Goal: Check status: Check status

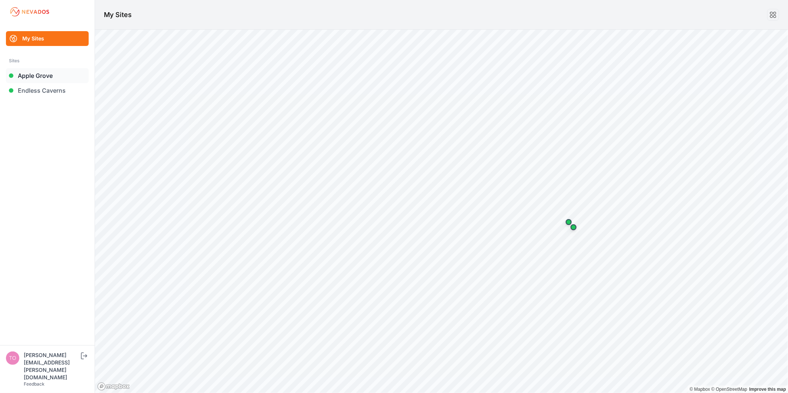
click at [49, 70] on link "Apple Grove" at bounding box center [47, 75] width 83 height 15
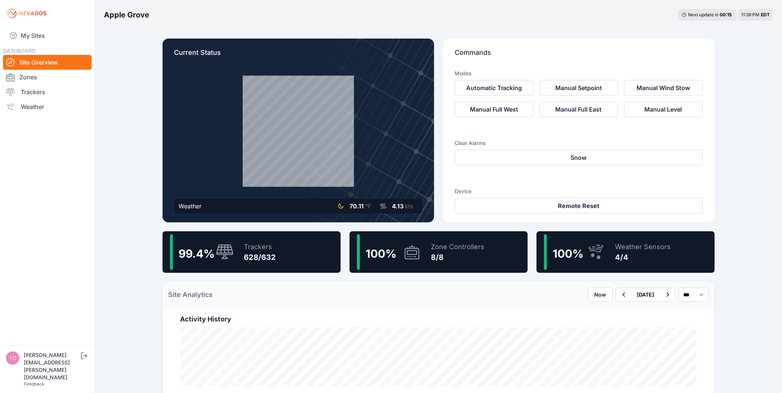
click at [283, 251] on div "99.4 % Trackers 628/632" at bounding box center [251, 252] width 178 height 42
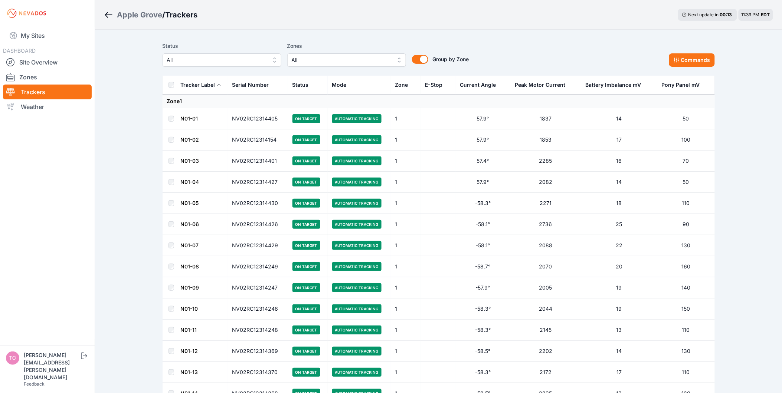
click at [187, 56] on span "All" at bounding box center [216, 60] width 99 height 9
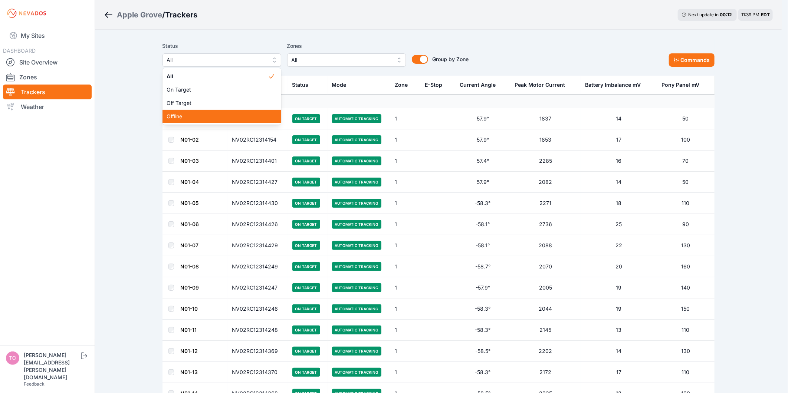
click at [190, 117] on span "Offline" at bounding box center [217, 116] width 101 height 7
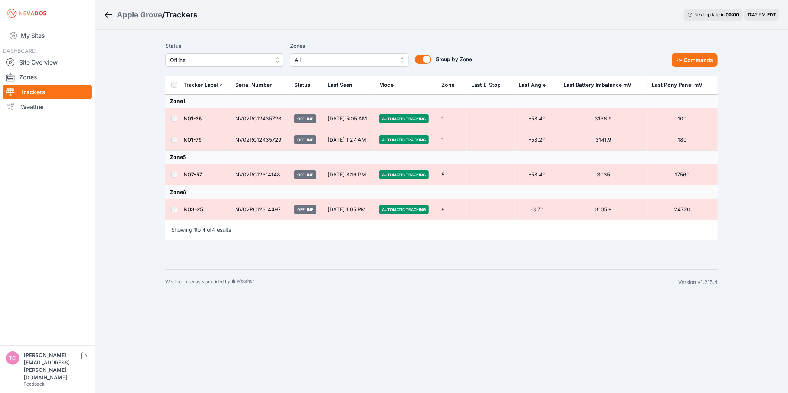
drag, startPoint x: 251, startPoint y: 62, endPoint x: 245, endPoint y: 67, distance: 7.9
click at [251, 62] on span "Offline" at bounding box center [219, 60] width 99 height 9
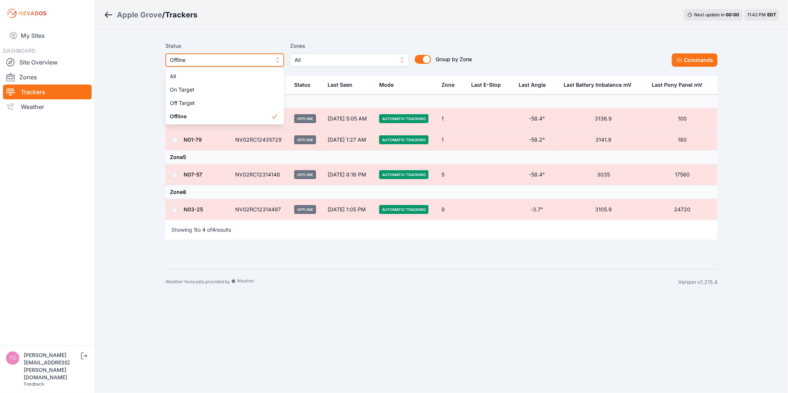
click at [235, 60] on span "Offline" at bounding box center [219, 60] width 99 height 9
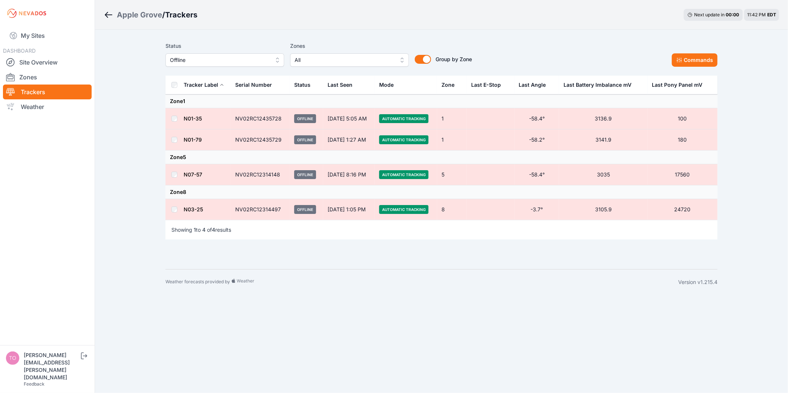
click at [86, 163] on nav "My Sites DASHBOARD Site Overview Zones Trackers Weather" at bounding box center [47, 183] width 95 height 313
click at [49, 76] on link "Zones" at bounding box center [47, 77] width 89 height 15
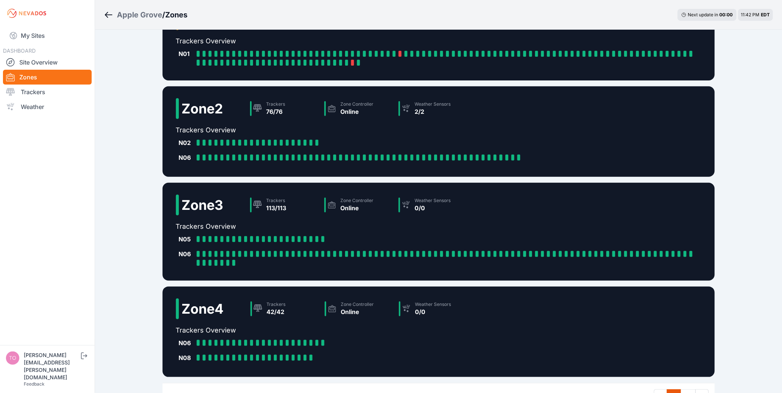
scroll to position [94, 0]
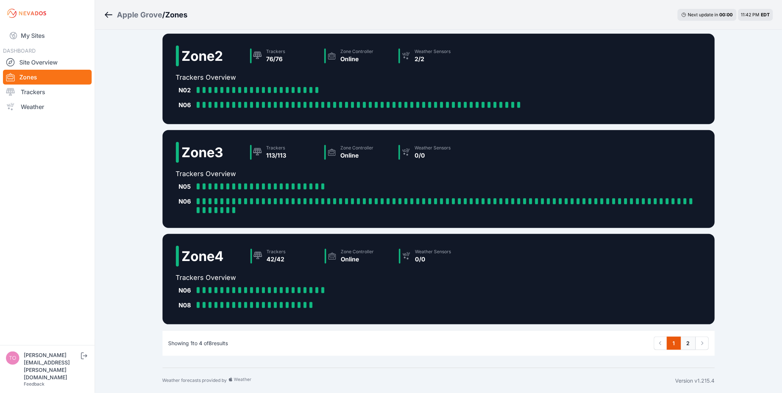
click at [686, 344] on link "2" at bounding box center [687, 343] width 15 height 13
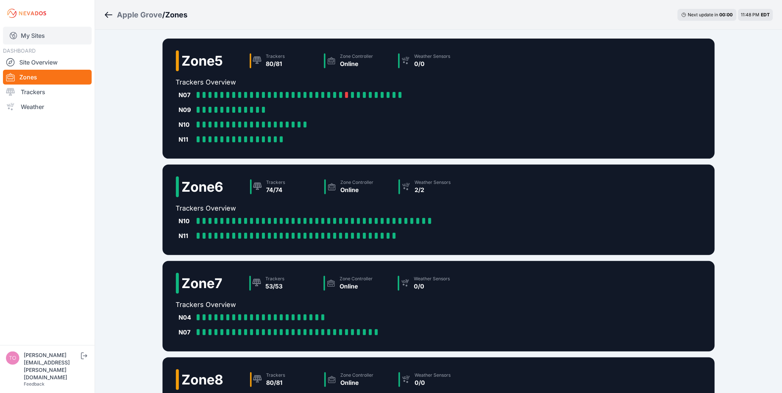
click at [36, 29] on link "My Sites" at bounding box center [47, 36] width 89 height 18
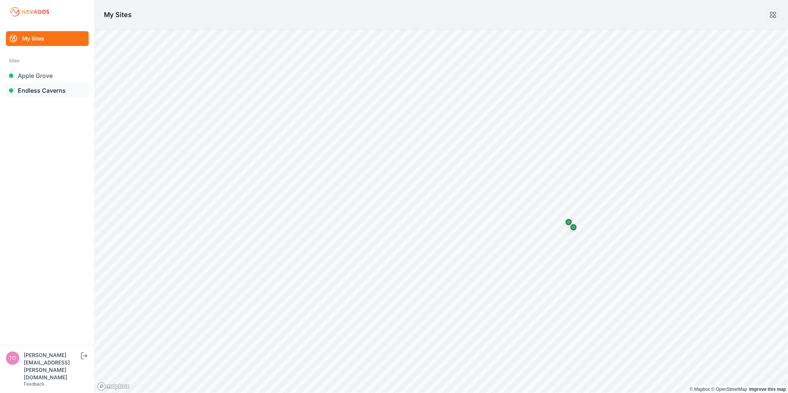
click at [46, 94] on link "Endless Caverns" at bounding box center [47, 90] width 83 height 15
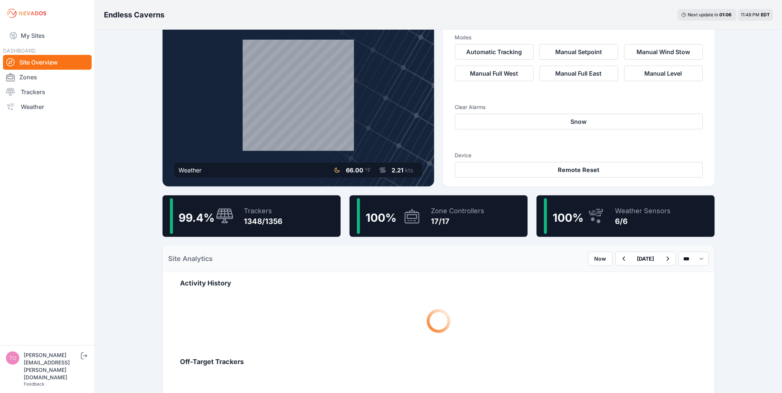
scroll to position [124, 0]
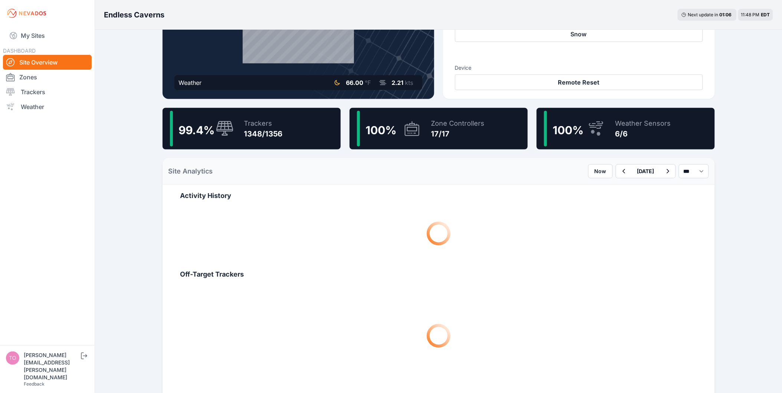
click at [285, 136] on div "99.4 % Trackers 1348/1356" at bounding box center [251, 129] width 178 height 42
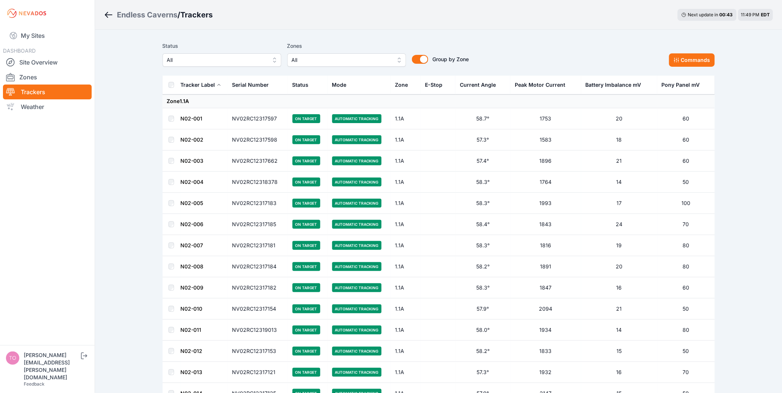
click at [209, 63] on span "All" at bounding box center [216, 60] width 99 height 9
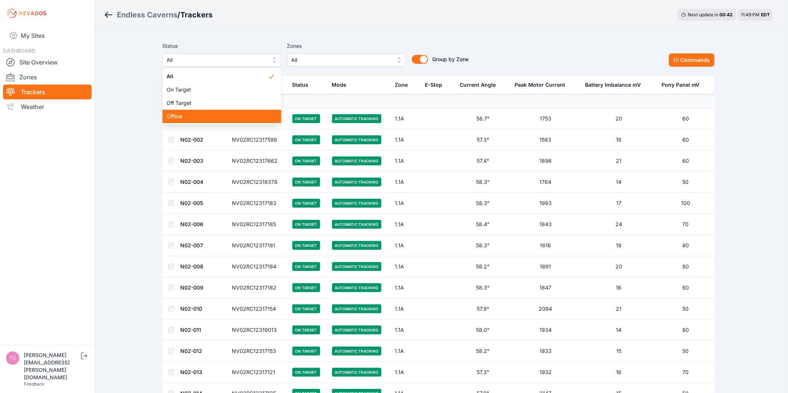
click at [198, 112] on div "Offline" at bounding box center [221, 116] width 119 height 13
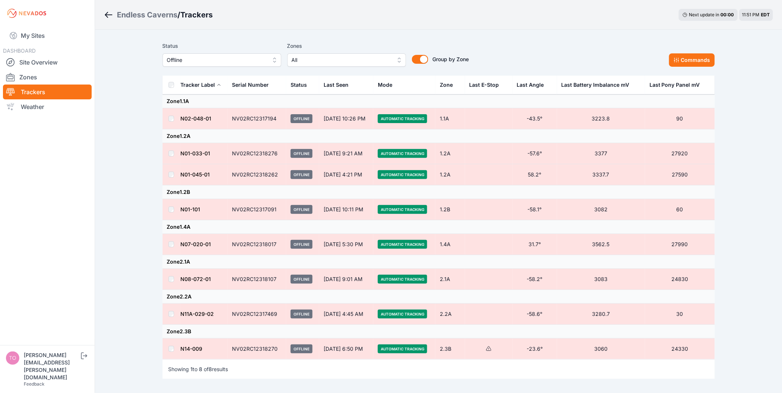
click at [263, 58] on span "Offline" at bounding box center [216, 60] width 99 height 9
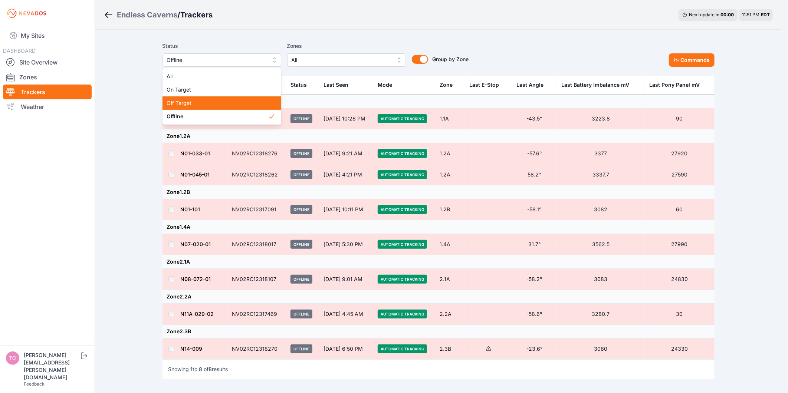
click at [255, 103] on span "Off Target" at bounding box center [217, 102] width 101 height 7
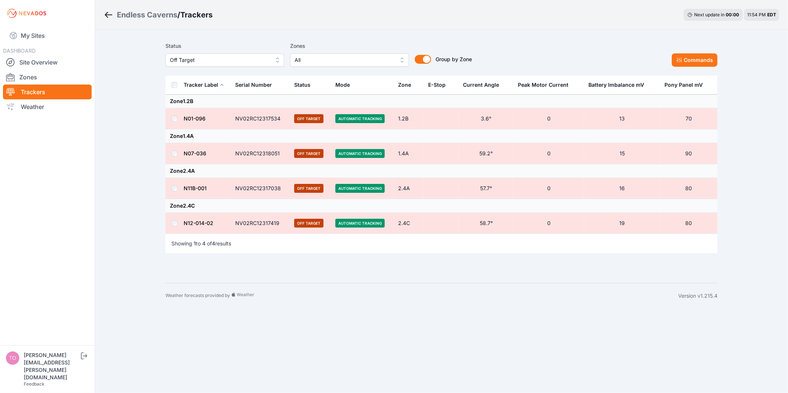
click at [218, 59] on span "Off Target" at bounding box center [219, 60] width 99 height 9
click at [211, 114] on span "Offline" at bounding box center [220, 116] width 101 height 7
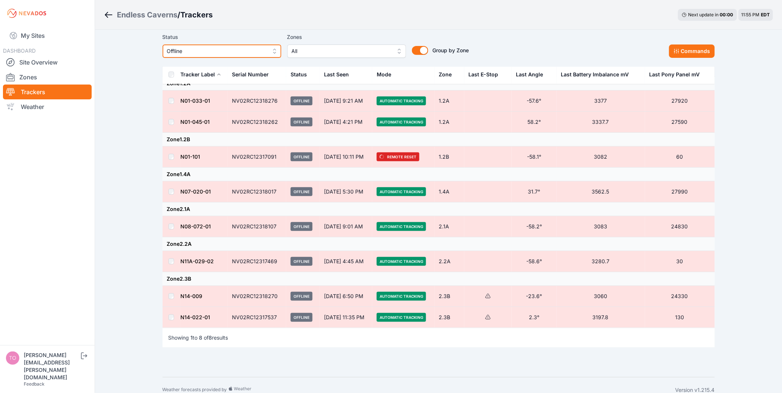
scroll to position [28, 0]
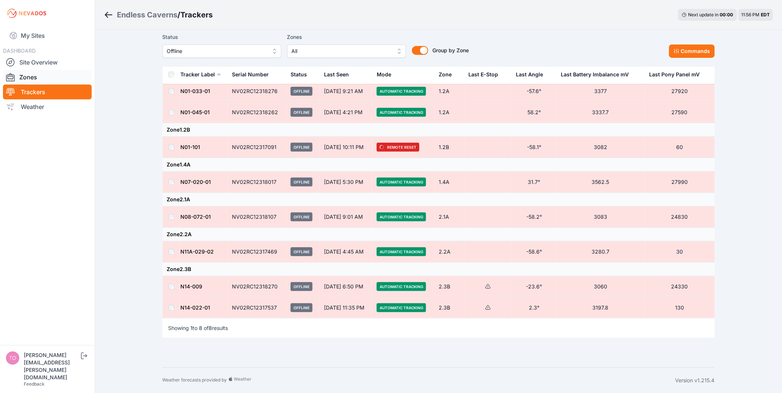
click at [64, 77] on link "Zones" at bounding box center [47, 77] width 89 height 15
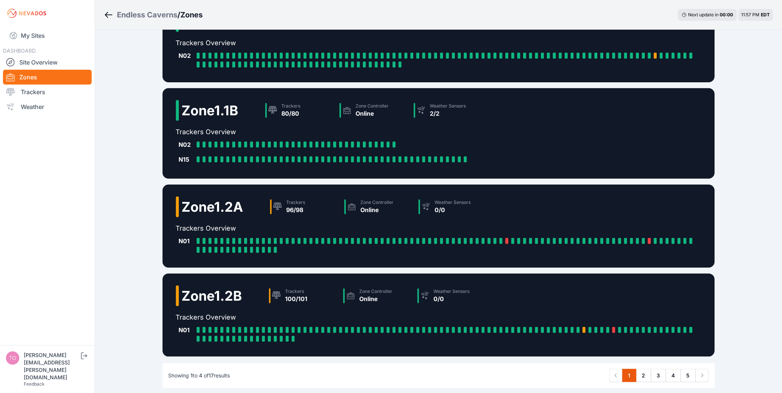
scroll to position [72, 0]
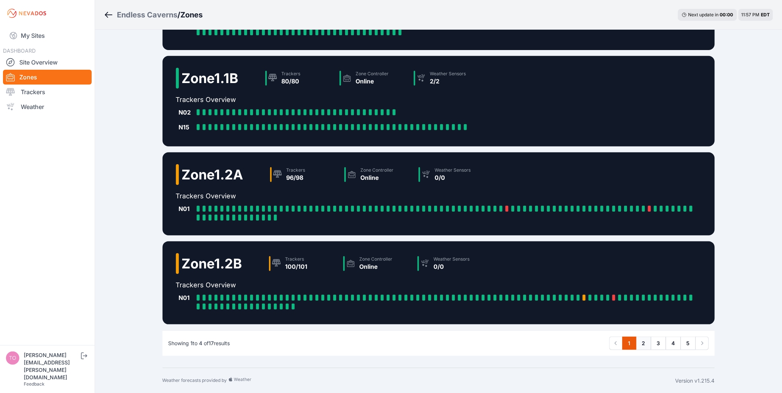
click at [648, 345] on link "2" at bounding box center [643, 343] width 15 height 13
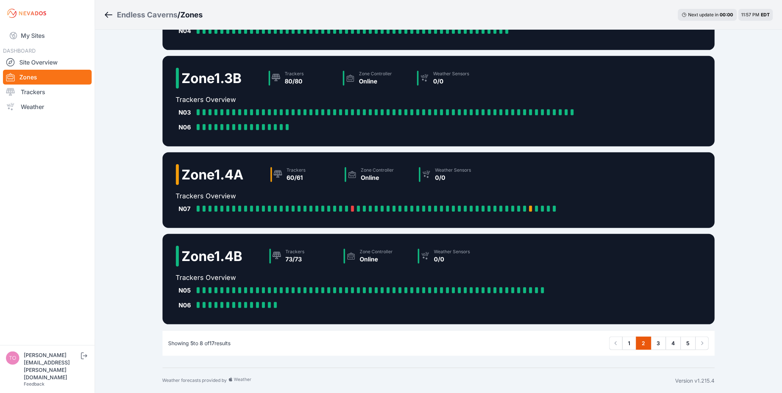
scroll to position [79, 0]
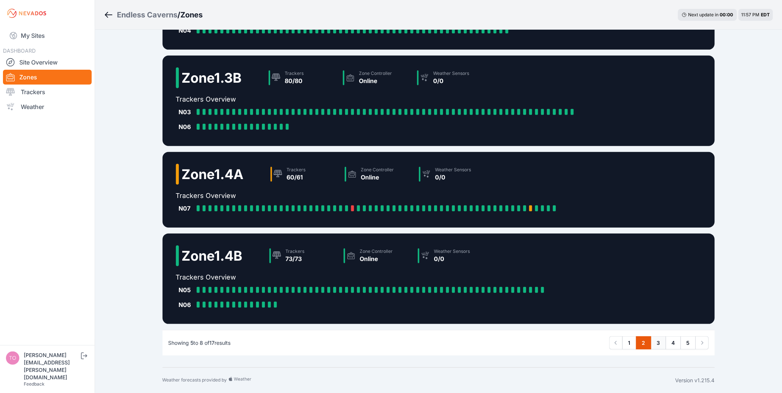
click at [662, 345] on link "3" at bounding box center [658, 342] width 15 height 13
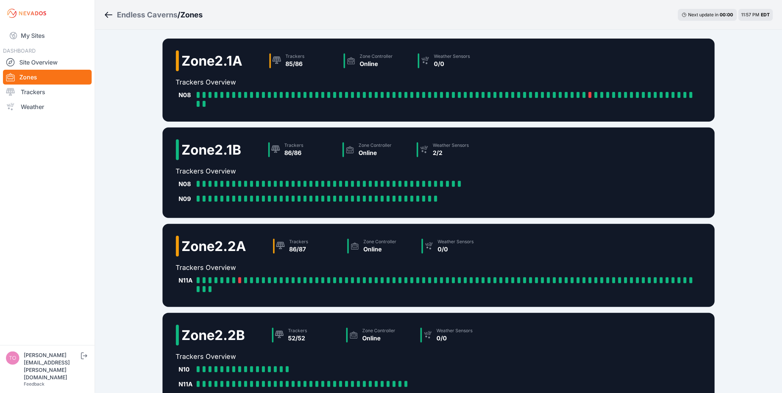
scroll to position [41, 0]
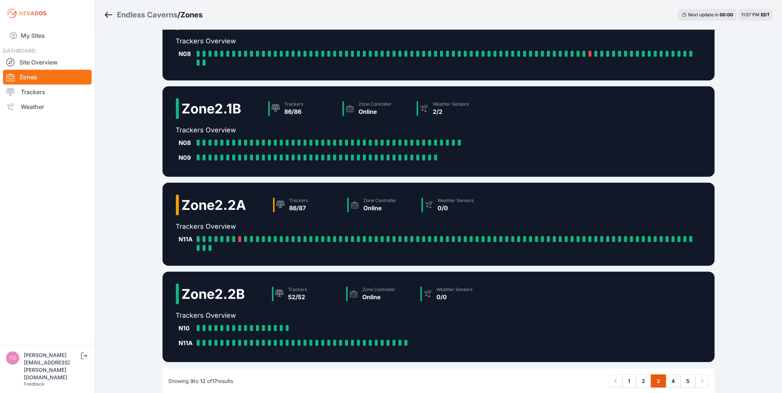
click at [669, 381] on link "4" at bounding box center [672, 381] width 15 height 13
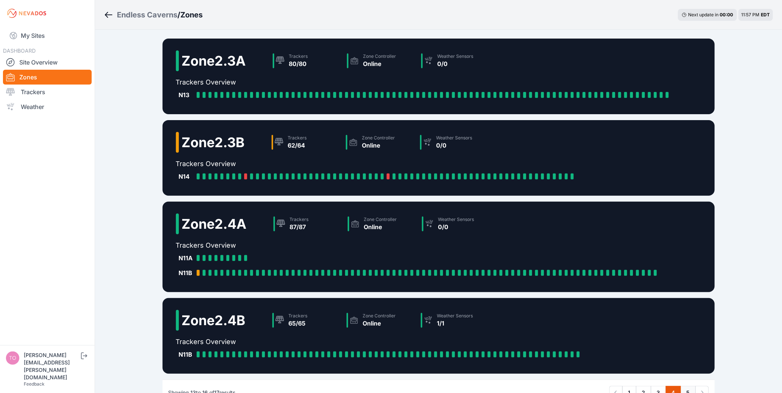
click at [687, 387] on link "5" at bounding box center [687, 392] width 15 height 13
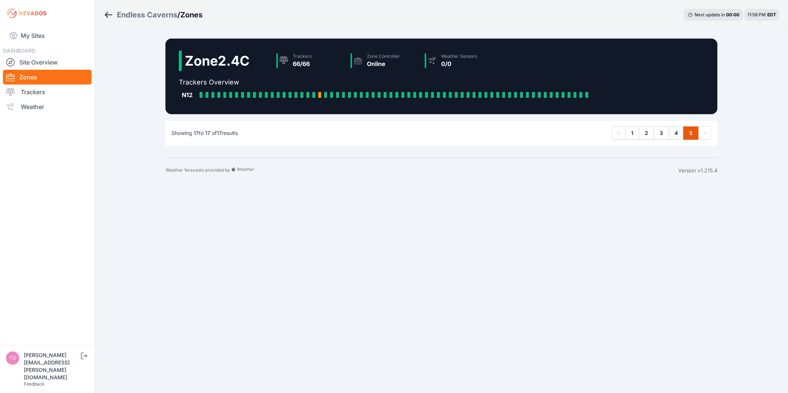
click at [679, 137] on link "4" at bounding box center [675, 132] width 15 height 13
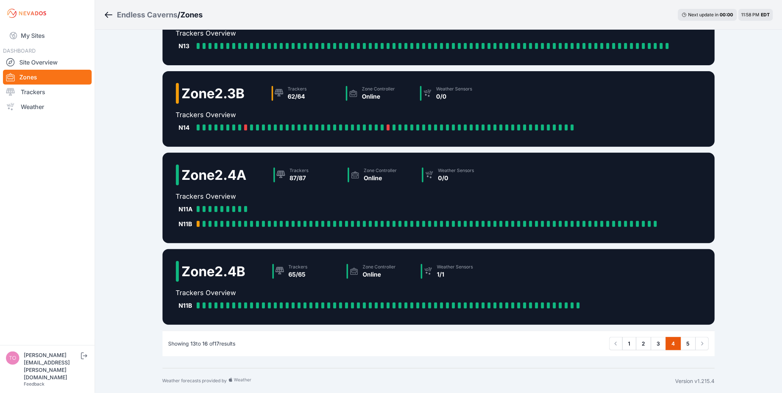
scroll to position [50, 0]
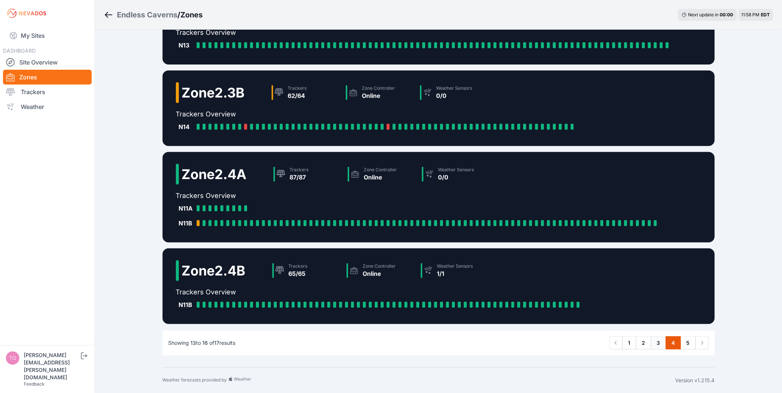
click at [658, 342] on link "3" at bounding box center [658, 342] width 15 height 13
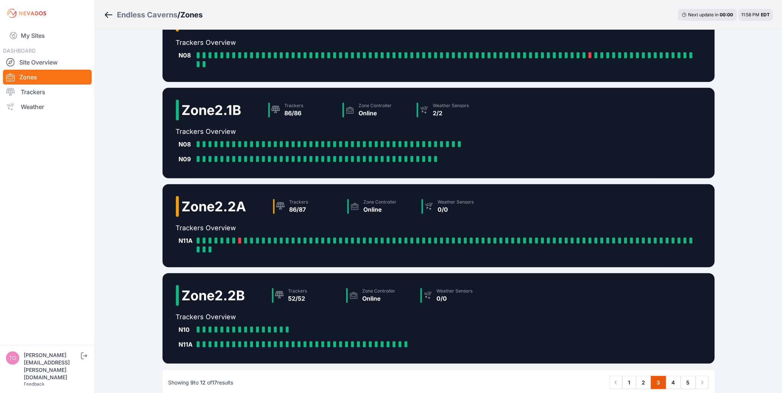
scroll to position [79, 0]
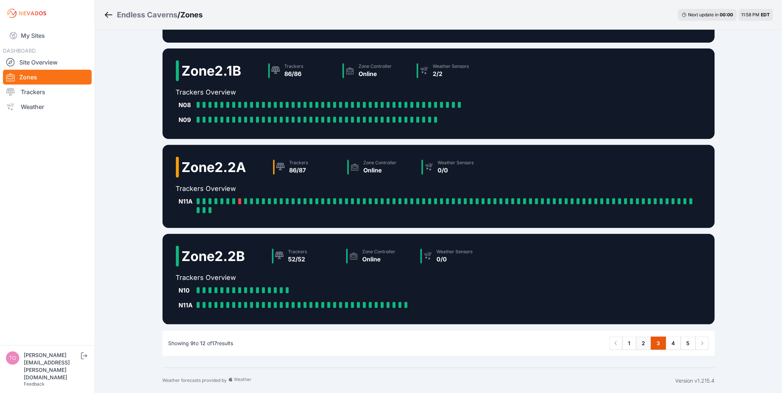
click at [645, 344] on link "2" at bounding box center [643, 343] width 15 height 13
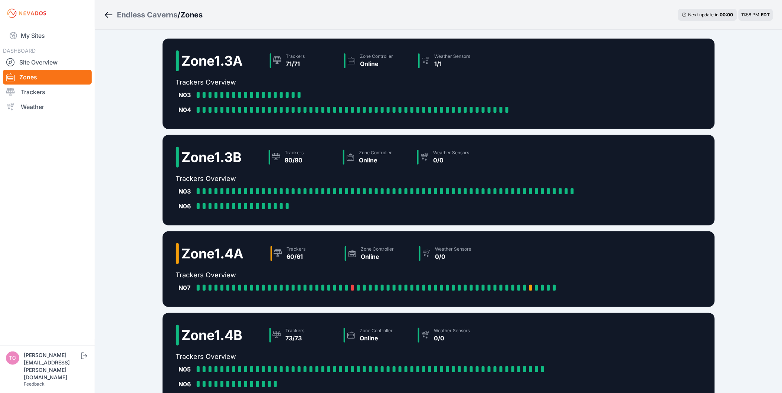
scroll to position [79, 0]
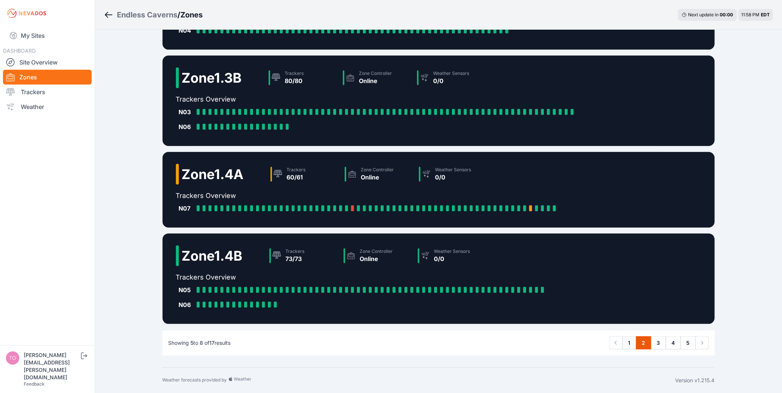
click at [632, 346] on link "1" at bounding box center [629, 342] width 14 height 13
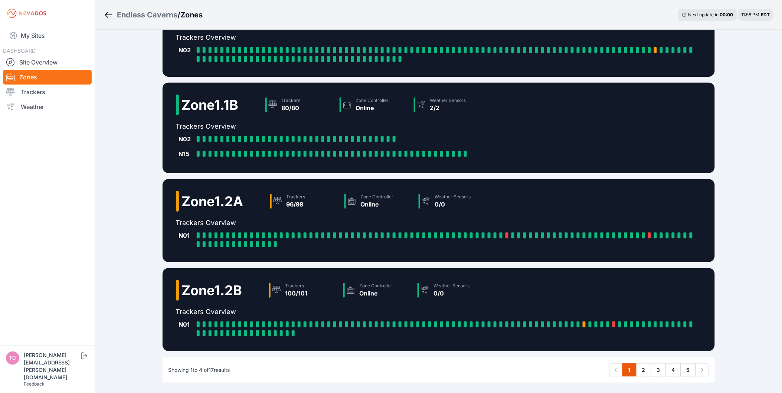
scroll to position [30, 0]
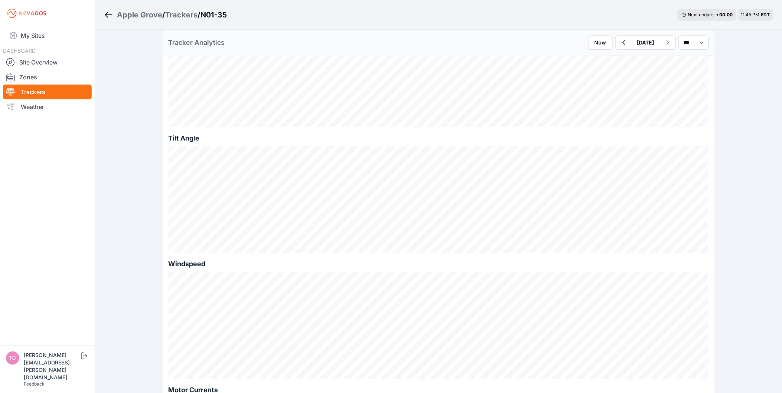
scroll to position [247, 0]
click at [619, 43] on icon "button" at bounding box center [623, 42] width 9 height 9
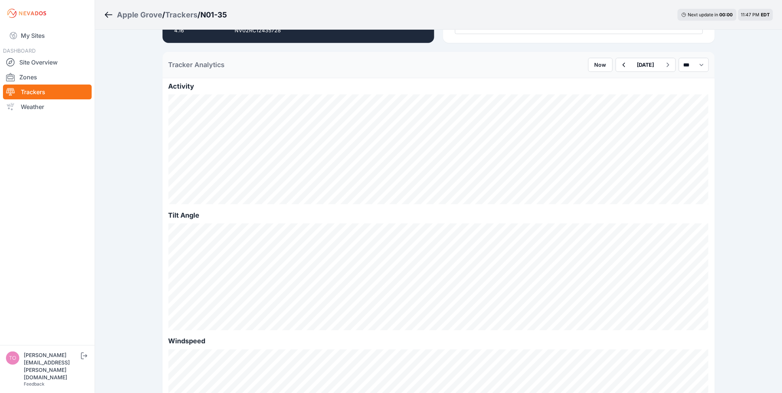
scroll to position [165, 0]
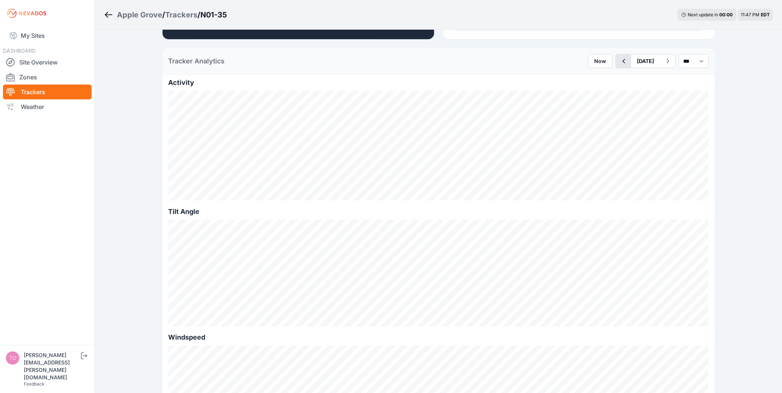
click at [619, 64] on icon "button" at bounding box center [623, 61] width 9 height 9
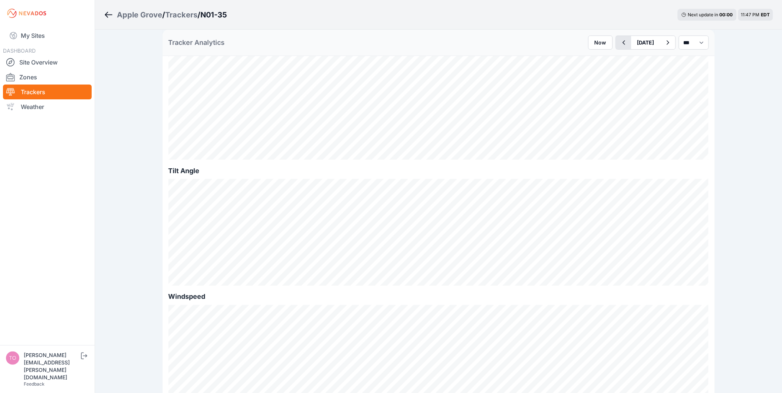
scroll to position [206, 0]
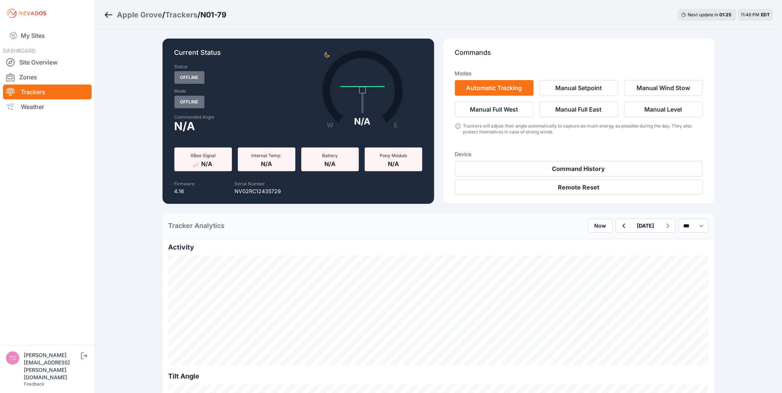
drag, startPoint x: 611, startPoint y: 231, endPoint x: 608, endPoint y: 217, distance: 14.4
click at [616, 231] on button "button" at bounding box center [623, 225] width 15 height 13
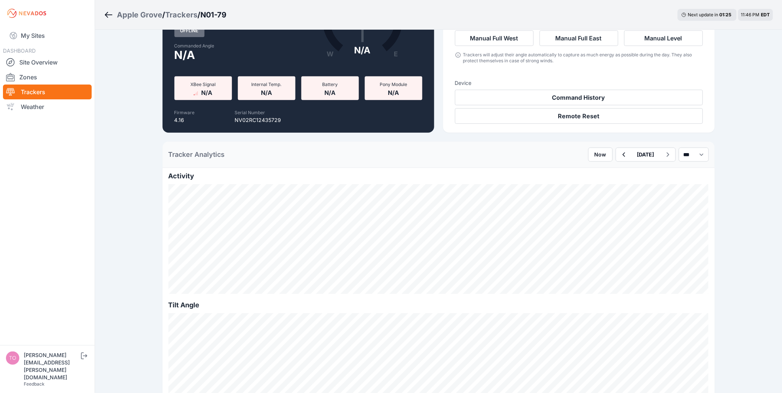
scroll to position [124, 0]
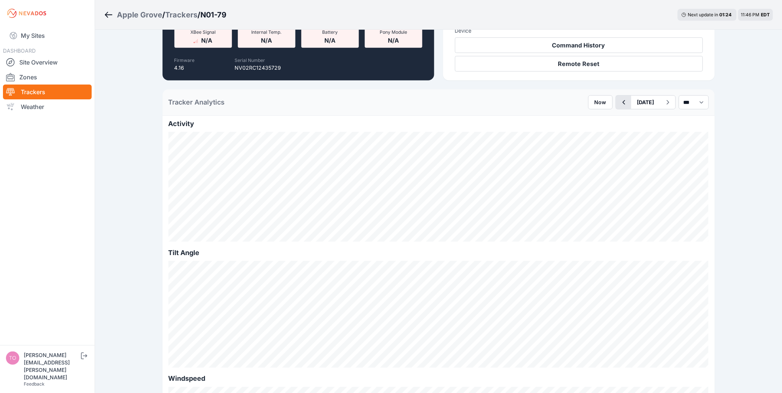
click at [616, 105] on button "button" at bounding box center [623, 102] width 15 height 13
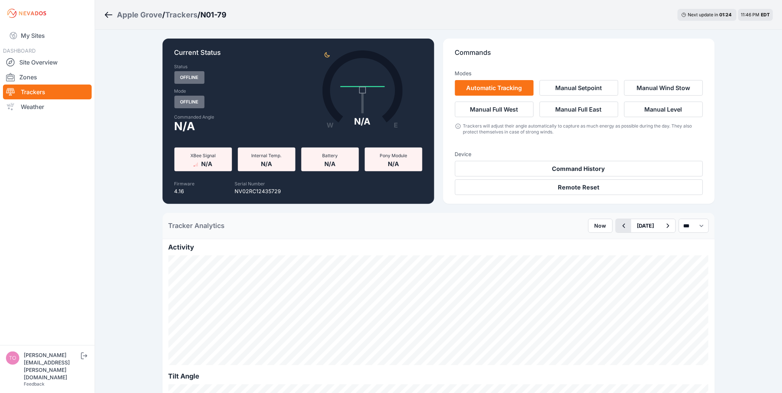
scroll to position [206, 0]
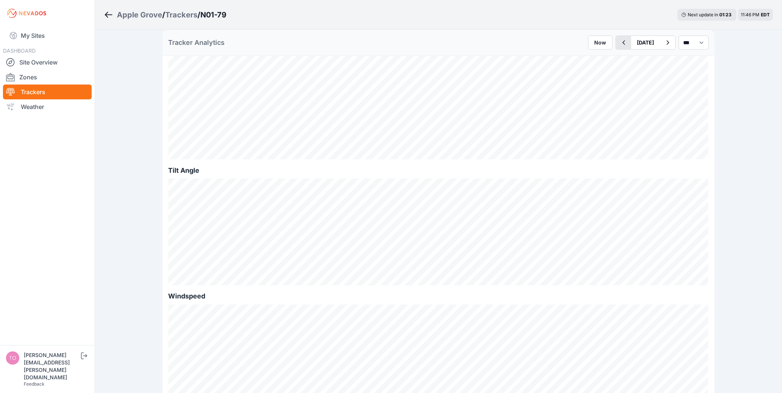
click at [619, 42] on icon "button" at bounding box center [623, 42] width 9 height 9
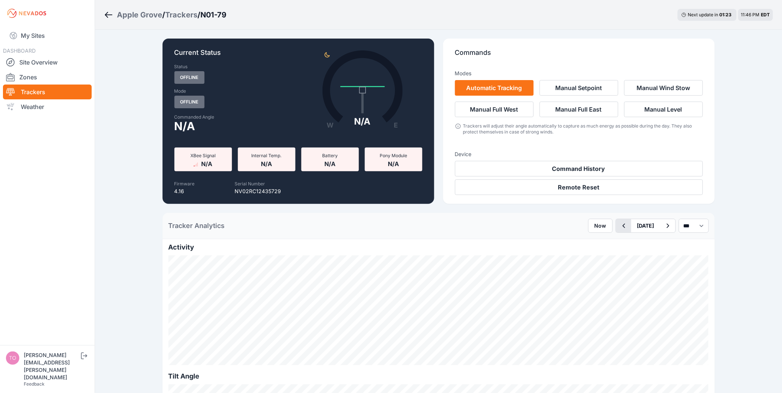
scroll to position [165, 0]
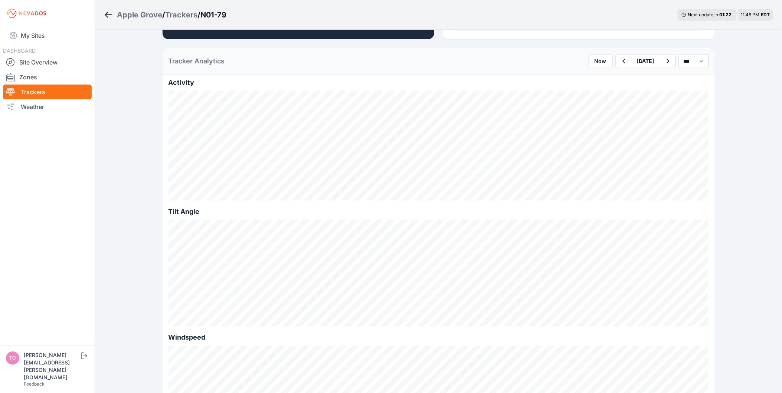
click at [670, 57] on div "Now August 08 *** **** *****" at bounding box center [648, 61] width 121 height 14
click at [666, 59] on icon "button" at bounding box center [667, 61] width 3 height 4
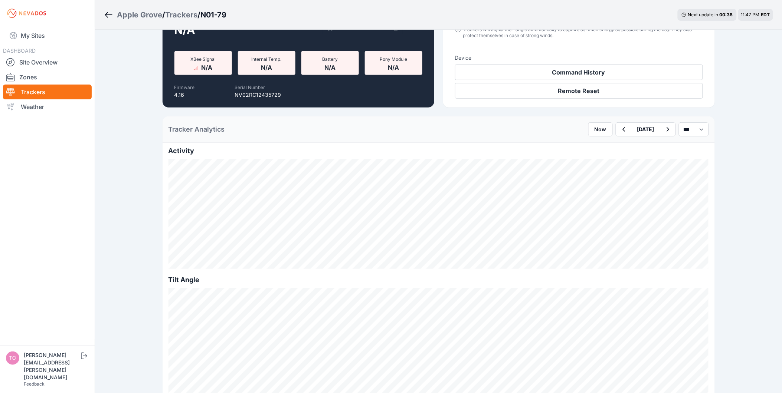
scroll to position [165, 0]
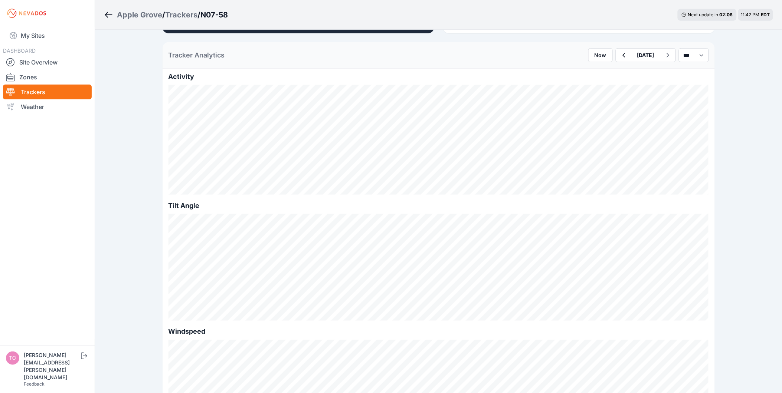
scroll to position [165, 0]
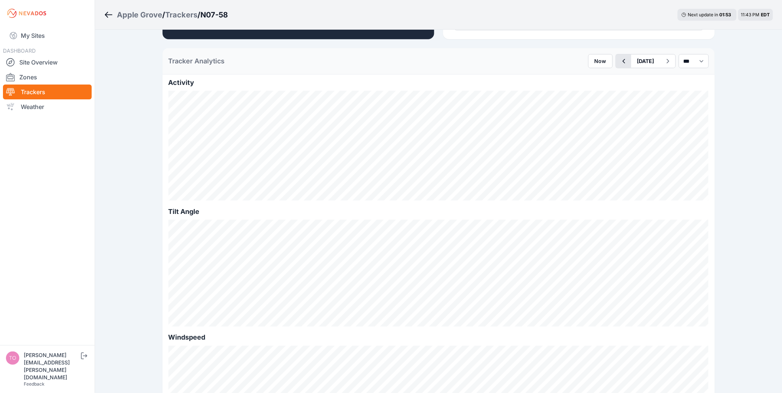
click at [619, 64] on icon "button" at bounding box center [623, 61] width 9 height 9
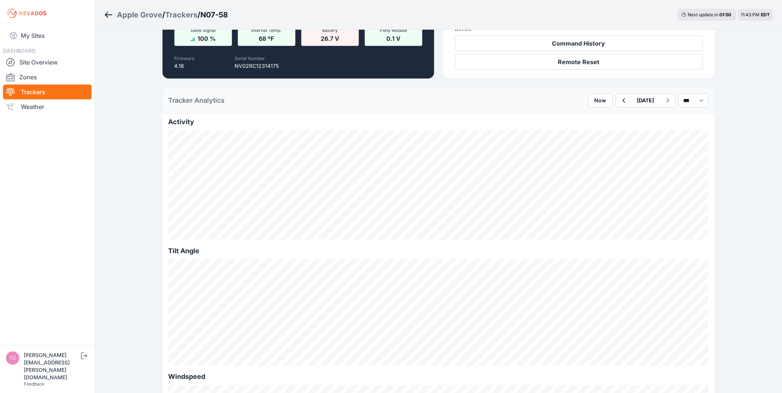
scroll to position [82, 0]
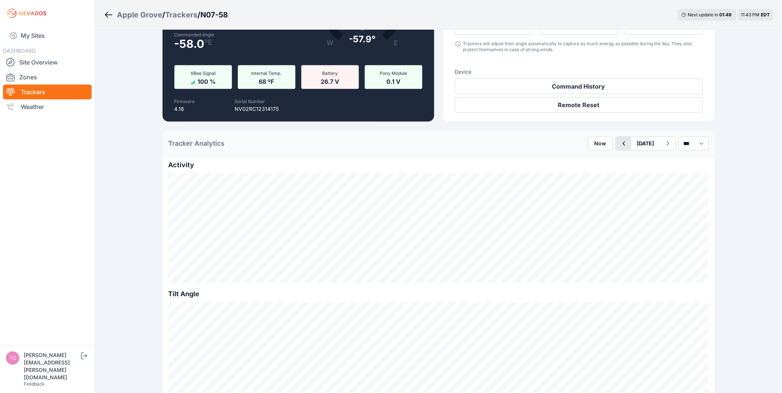
click at [619, 142] on icon "button" at bounding box center [623, 143] width 9 height 9
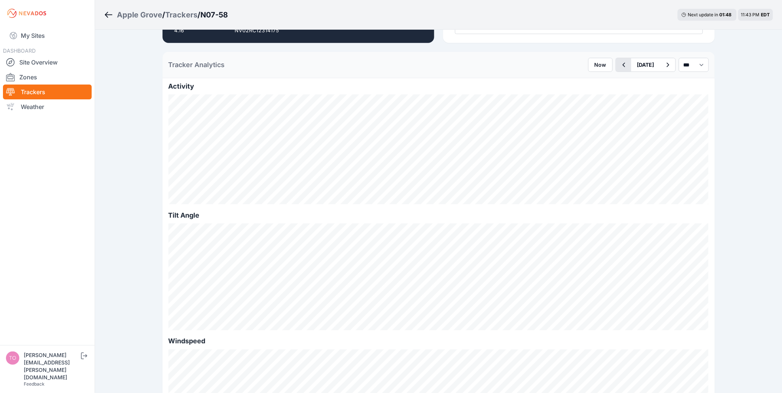
scroll to position [165, 0]
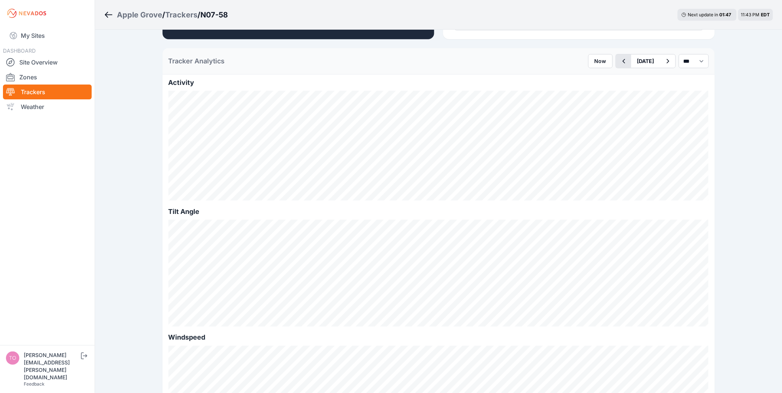
click at [616, 64] on button "button" at bounding box center [623, 61] width 15 height 13
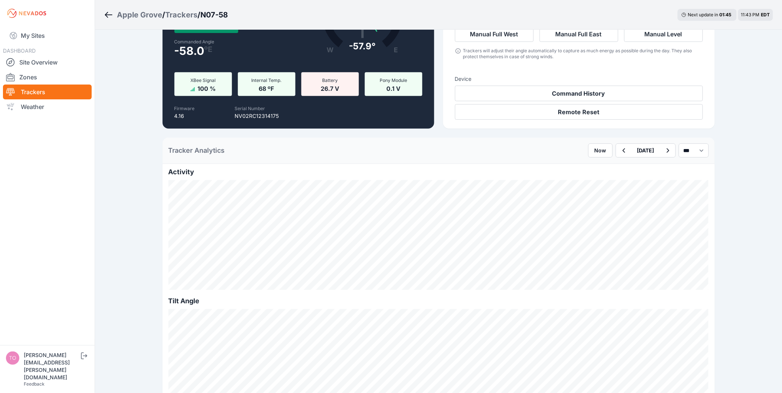
scroll to position [247, 0]
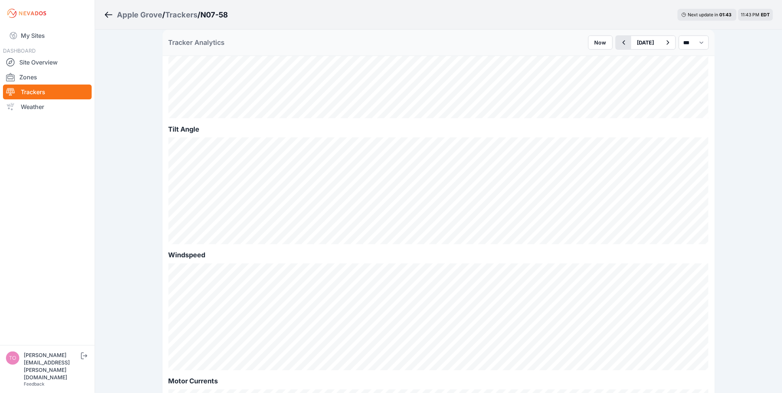
click at [619, 45] on icon "button" at bounding box center [623, 42] width 9 height 9
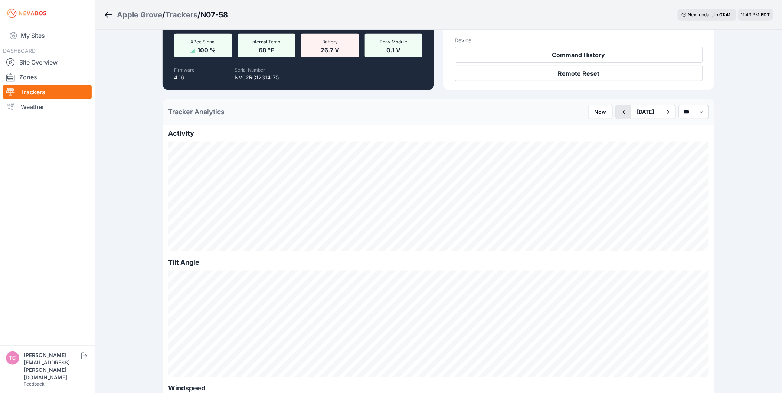
scroll to position [124, 0]
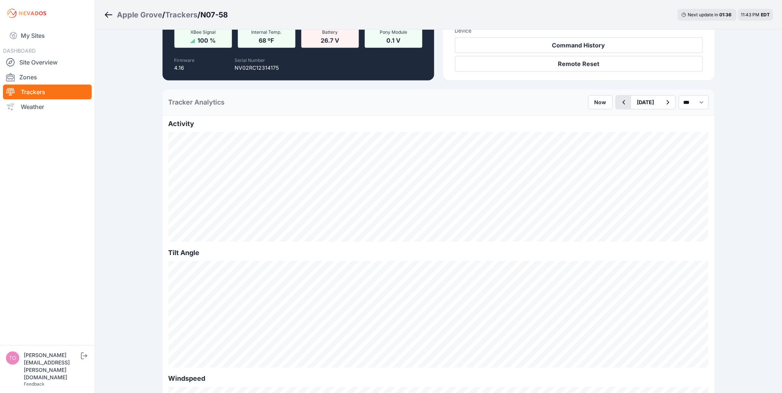
click at [619, 102] on icon "button" at bounding box center [623, 102] width 9 height 9
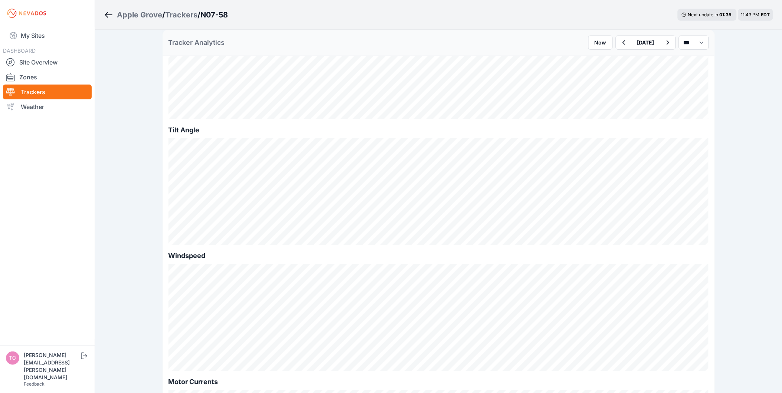
scroll to position [247, 0]
click at [110, 11] on icon "Breadcrumb" at bounding box center [108, 14] width 9 height 9
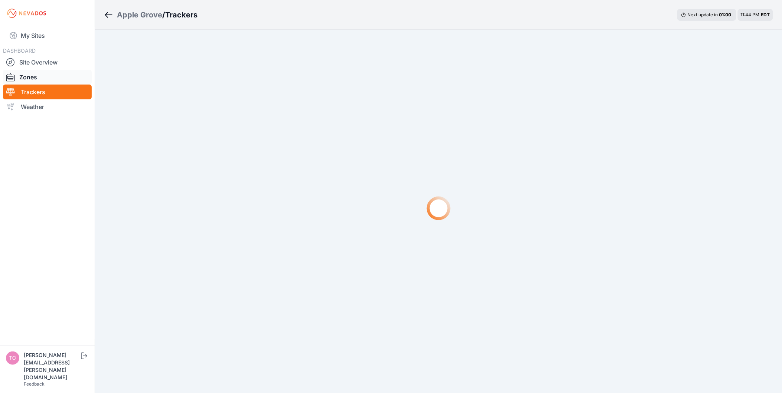
click at [68, 75] on link "Zones" at bounding box center [47, 77] width 89 height 15
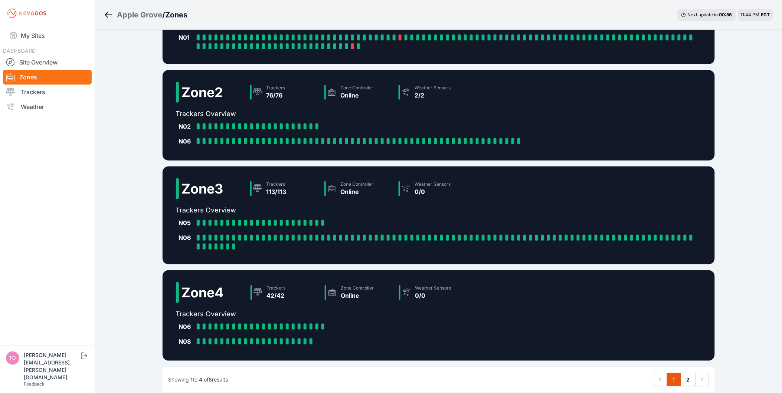
scroll to position [94, 0]
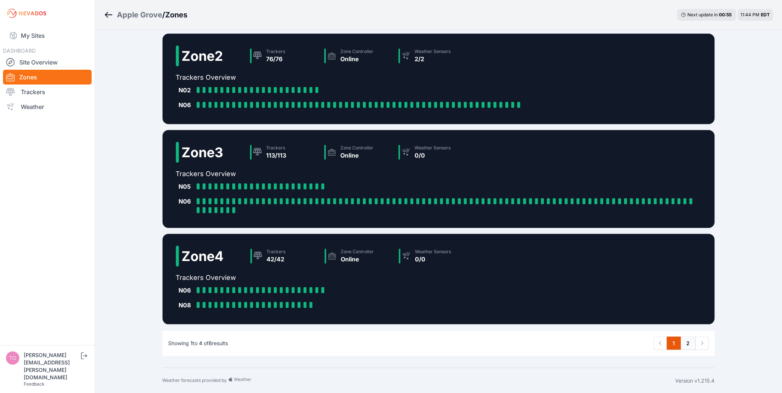
click at [687, 344] on link "2" at bounding box center [687, 343] width 15 height 13
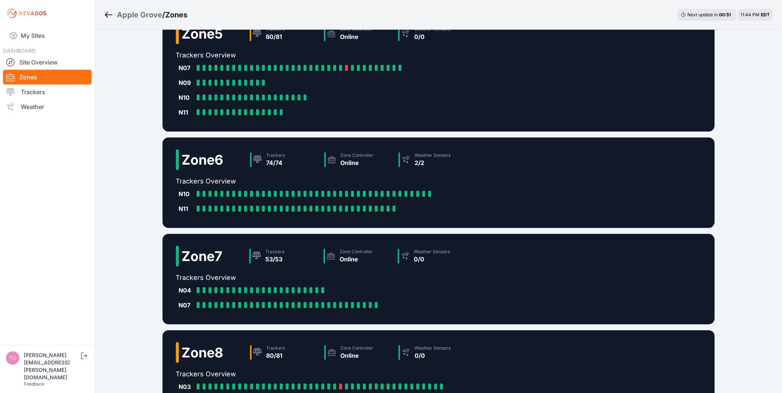
scroll to position [41, 0]
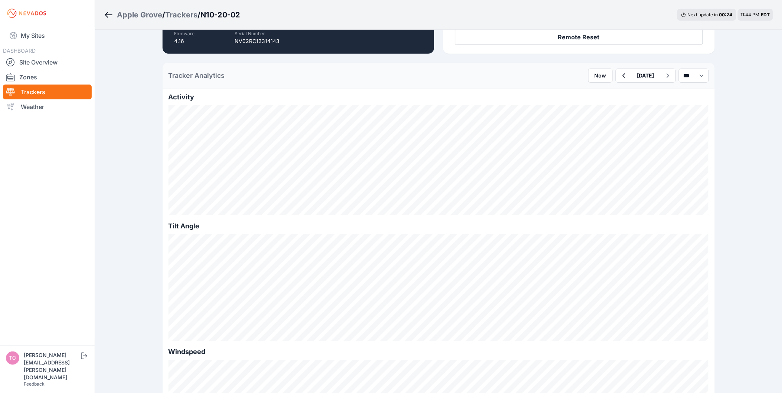
scroll to position [165, 0]
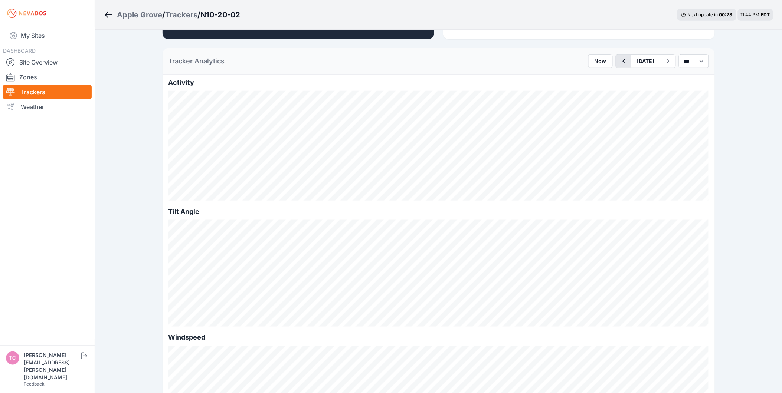
click at [619, 61] on icon "button" at bounding box center [623, 61] width 9 height 9
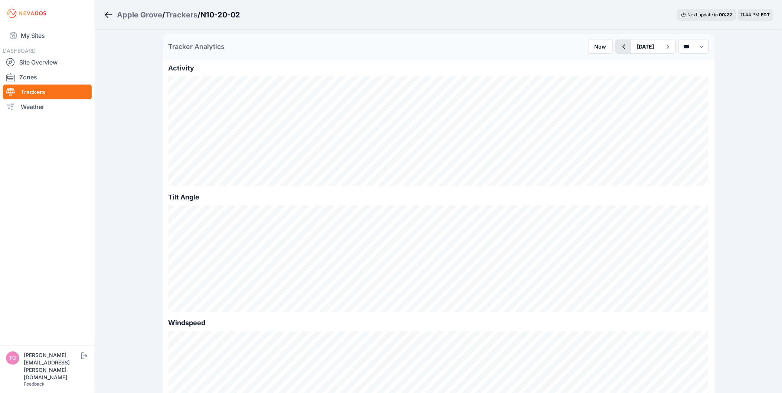
scroll to position [165, 0]
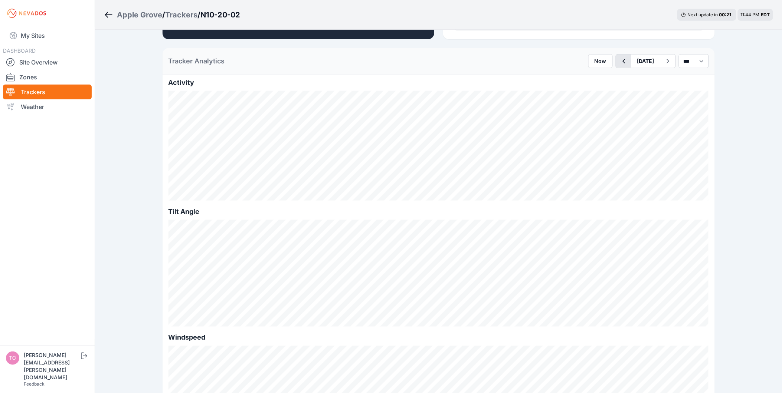
click at [619, 57] on icon "button" at bounding box center [623, 61] width 9 height 9
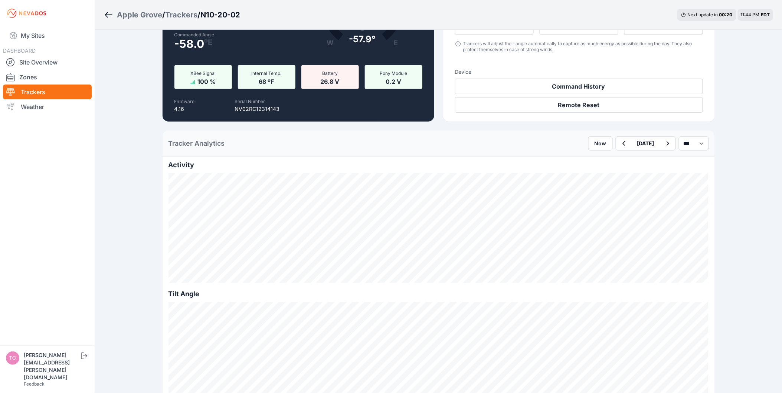
scroll to position [165, 0]
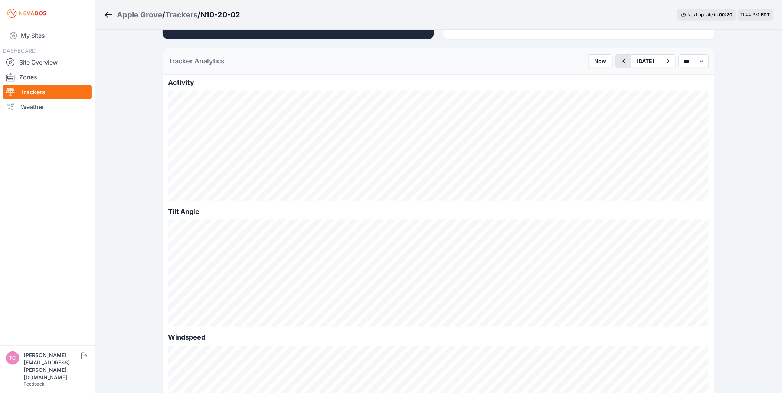
click at [619, 59] on icon "button" at bounding box center [623, 61] width 9 height 9
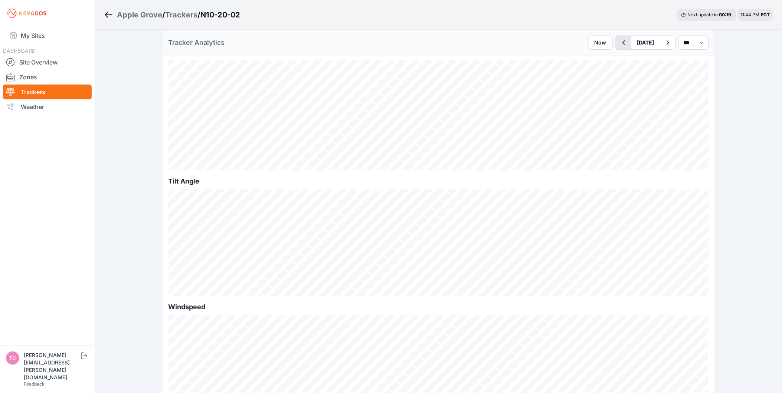
scroll to position [206, 0]
click at [619, 46] on icon "button" at bounding box center [623, 42] width 9 height 9
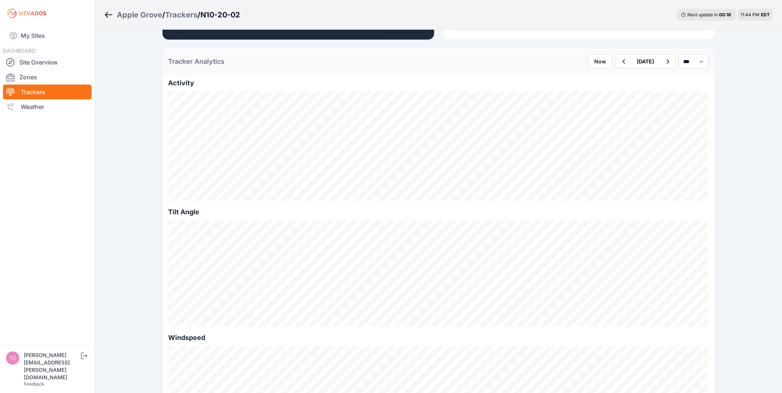
scroll to position [165, 0]
click at [619, 57] on icon "button" at bounding box center [623, 61] width 9 height 9
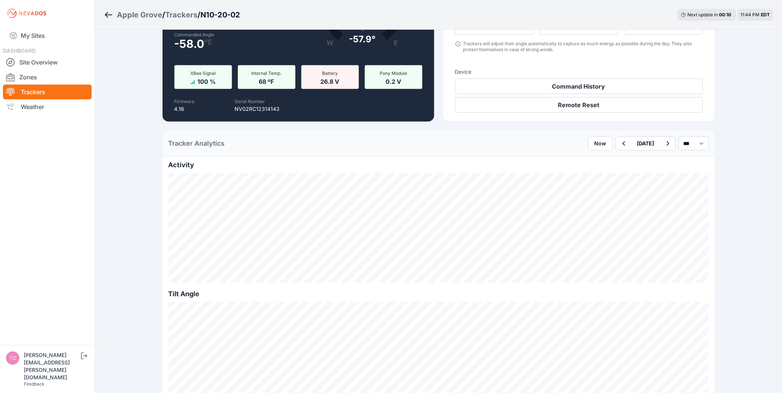
scroll to position [124, 0]
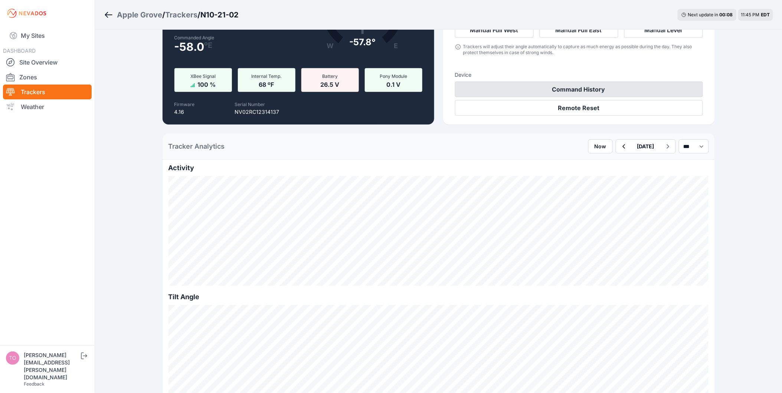
scroll to position [165, 0]
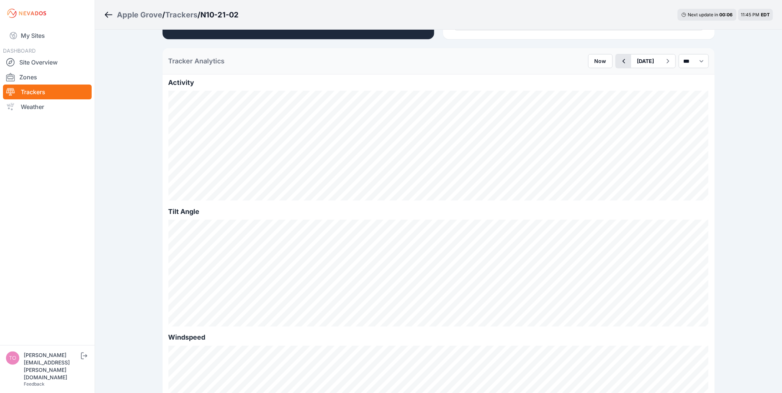
click at [616, 65] on button "button" at bounding box center [623, 61] width 15 height 13
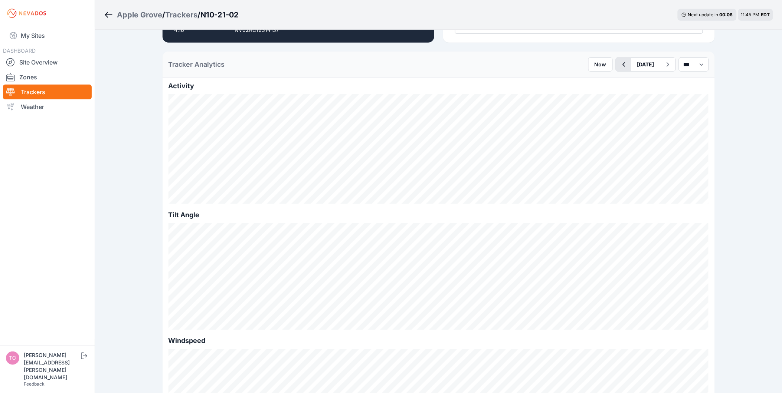
scroll to position [165, 0]
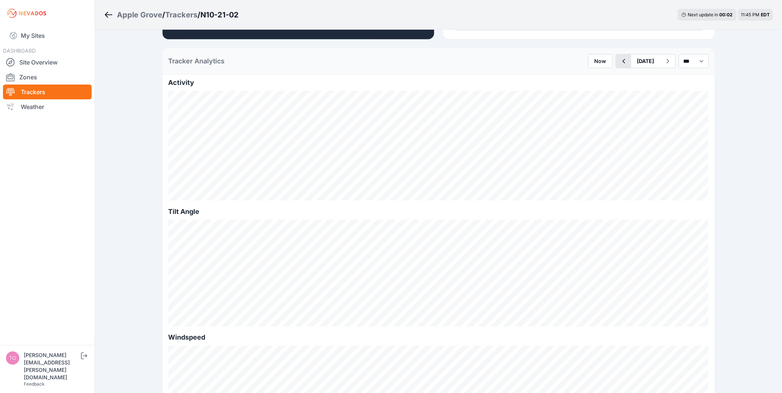
click at [619, 62] on icon "button" at bounding box center [623, 61] width 9 height 9
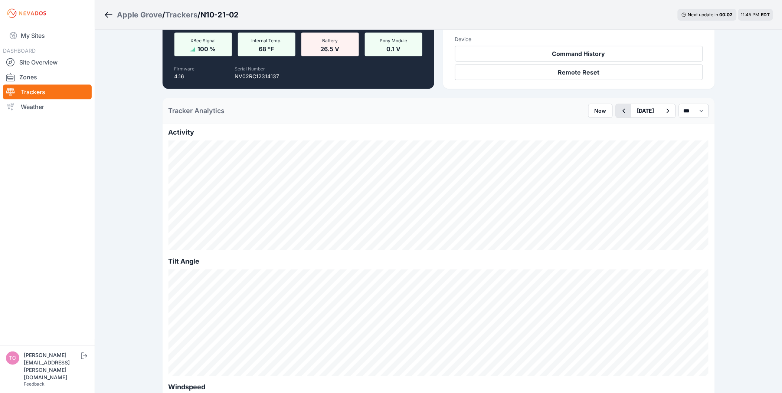
scroll to position [124, 0]
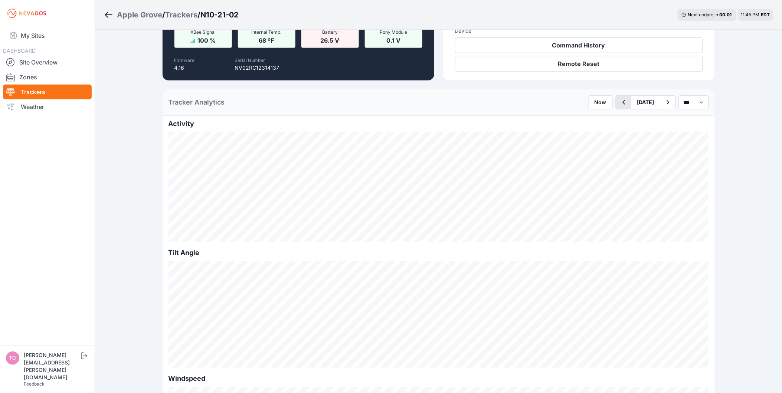
click at [619, 99] on icon "button" at bounding box center [623, 102] width 9 height 9
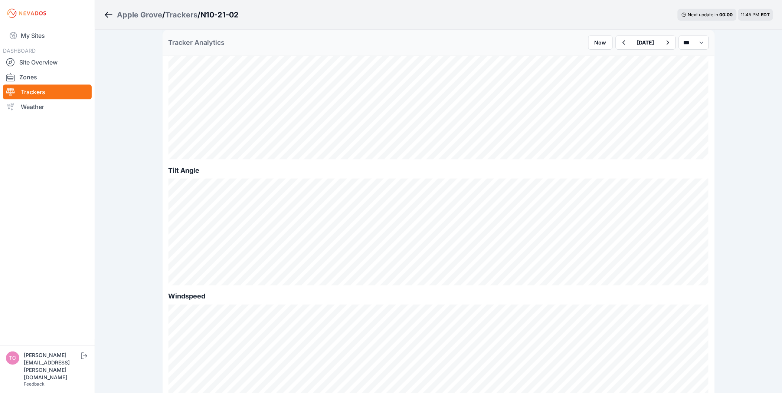
scroll to position [165, 0]
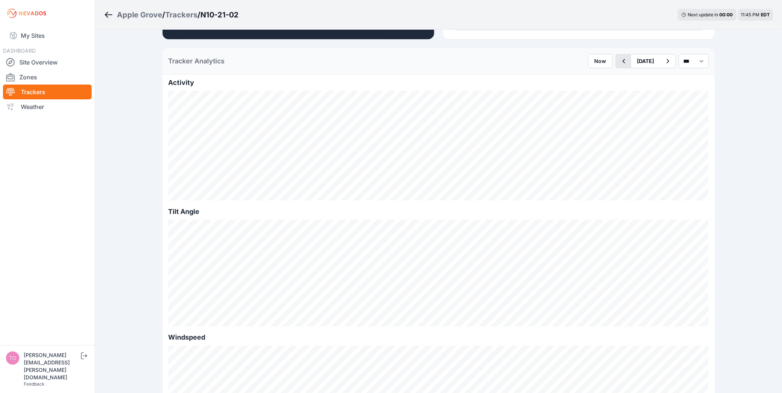
click at [616, 61] on button "button" at bounding box center [623, 61] width 15 height 13
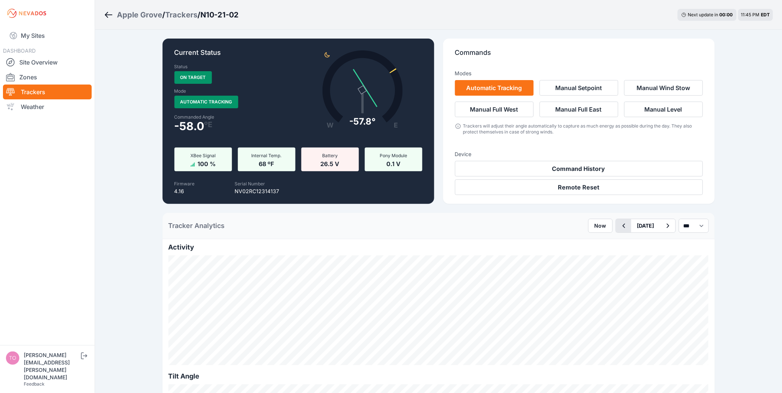
scroll to position [165, 0]
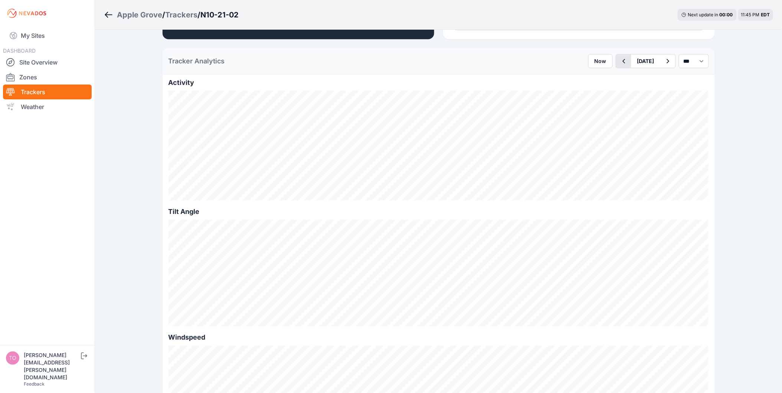
click at [619, 59] on icon "button" at bounding box center [623, 61] width 9 height 9
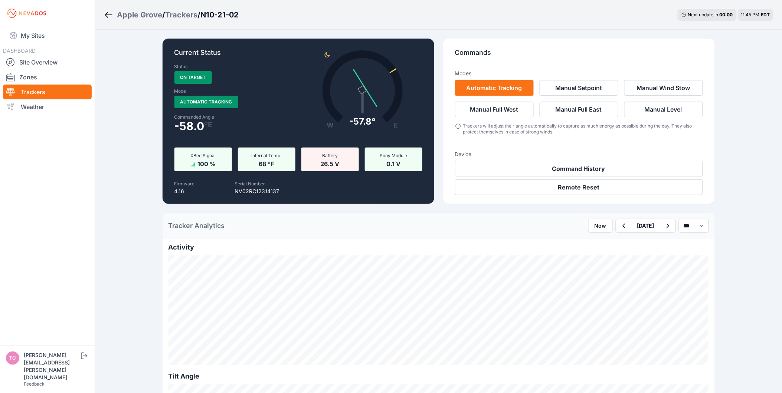
scroll to position [165, 0]
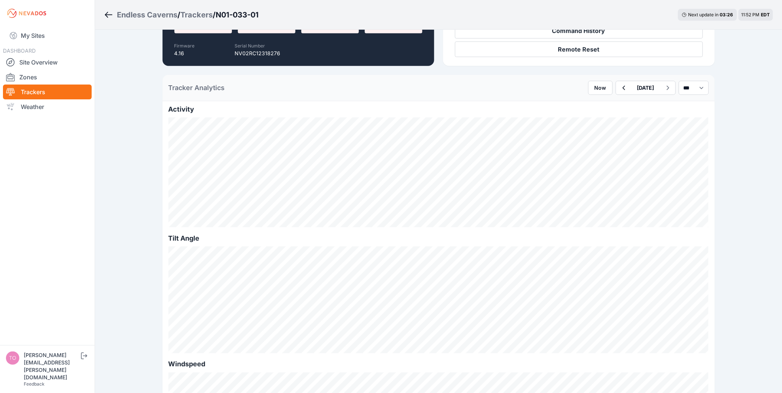
scroll to position [124, 0]
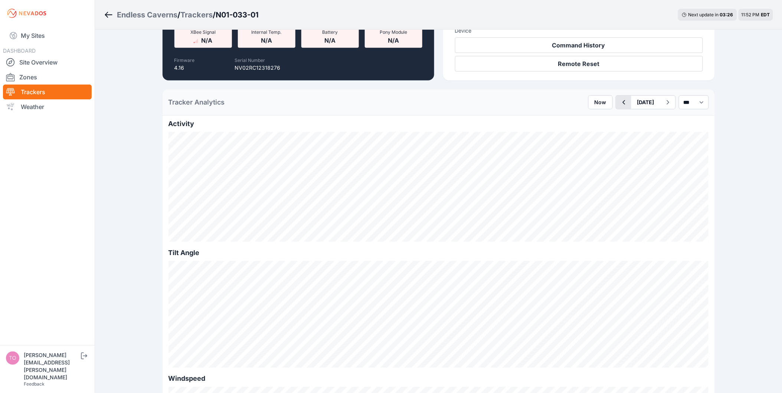
click at [619, 105] on icon "button" at bounding box center [623, 102] width 9 height 9
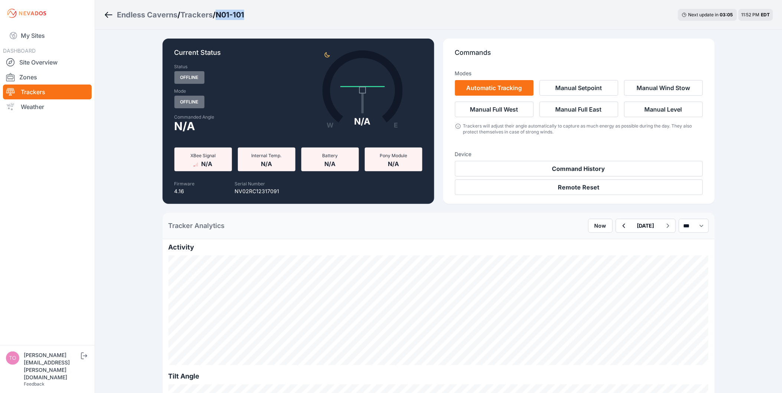
drag, startPoint x: 217, startPoint y: 16, endPoint x: 258, endPoint y: 14, distance: 40.5
click at [258, 14] on div "Endless Caverns / Trackers / N01-101 Next update in 03 : 05 11:52 PM EDT" at bounding box center [438, 15] width 687 height 30
drag, startPoint x: 258, startPoint y: 14, endPoint x: 252, endPoint y: 15, distance: 6.3
click at [252, 15] on div "Endless Caverns / Trackers / N01-101 Next update in 03 : 04 11:52 PM EDT" at bounding box center [438, 15] width 687 height 30
click at [561, 188] on button "Remote Reset" at bounding box center [579, 188] width 248 height 16
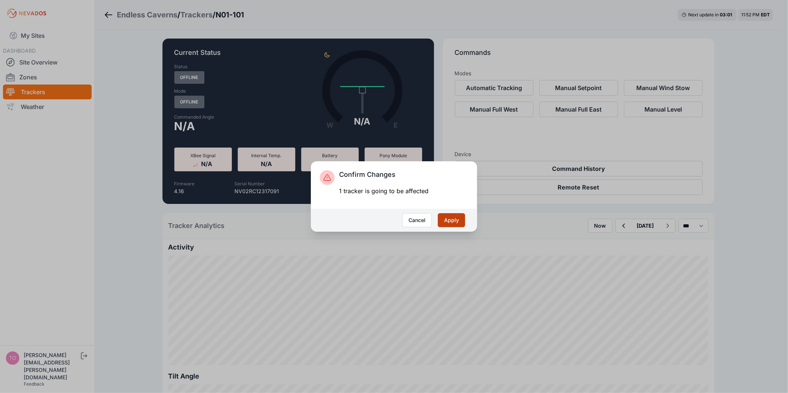
click at [456, 221] on button "Apply" at bounding box center [451, 220] width 27 height 14
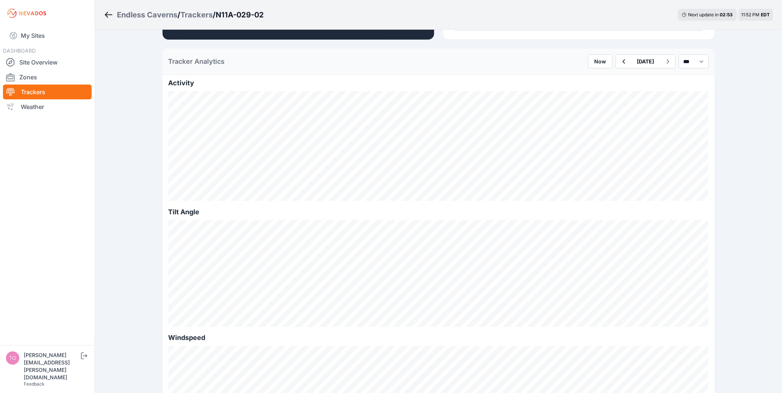
scroll to position [165, 0]
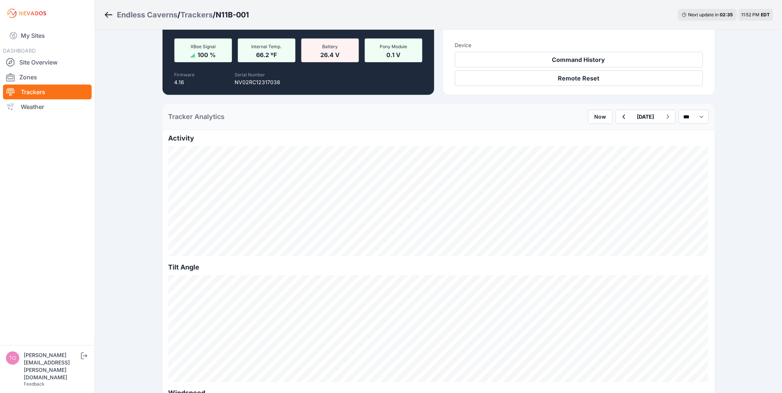
scroll to position [124, 0]
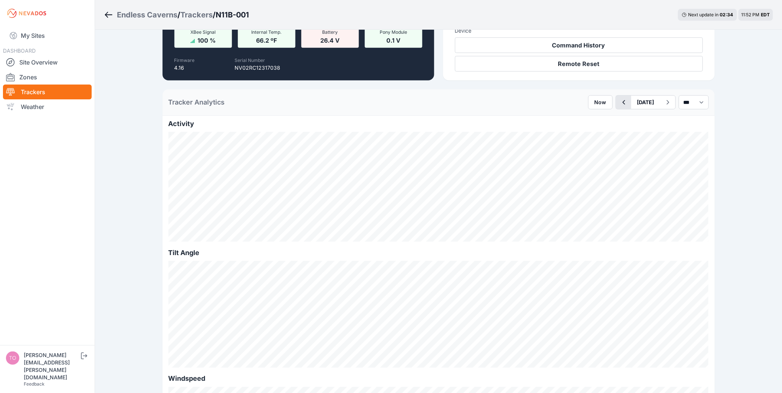
click at [619, 105] on icon "button" at bounding box center [623, 102] width 9 height 9
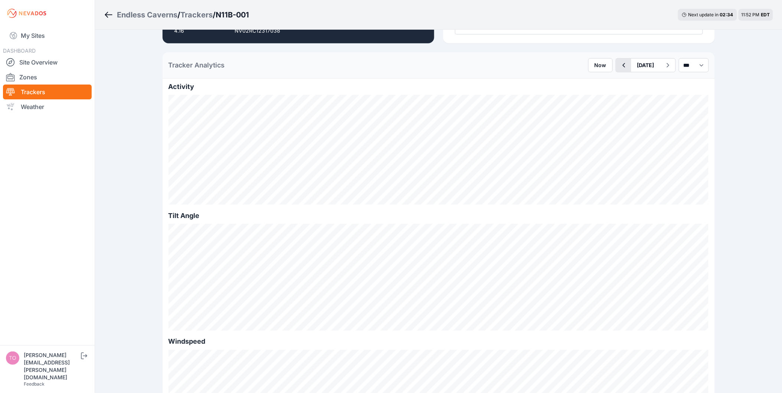
scroll to position [165, 0]
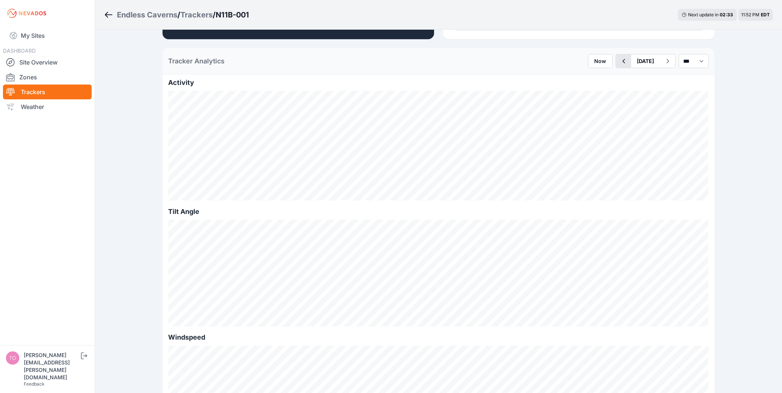
click at [619, 64] on icon "button" at bounding box center [623, 61] width 9 height 9
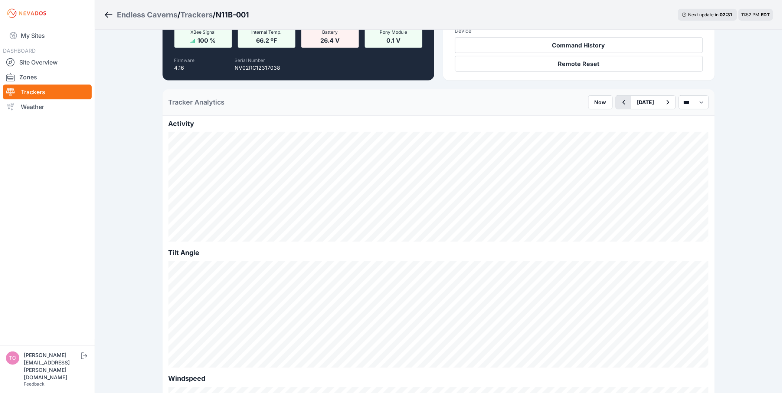
scroll to position [165, 0]
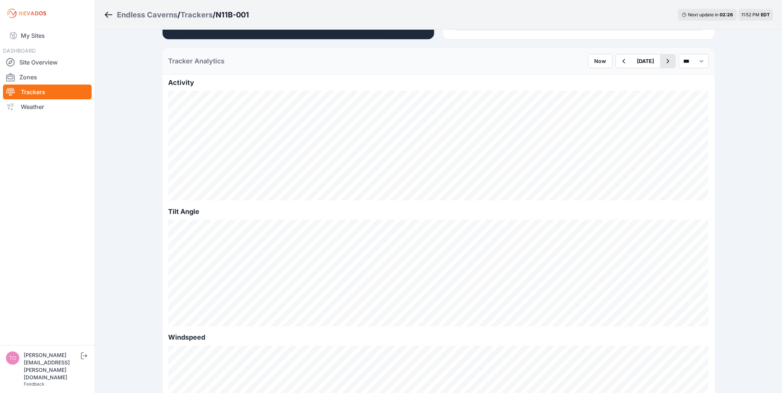
click at [663, 66] on button "button" at bounding box center [667, 61] width 15 height 13
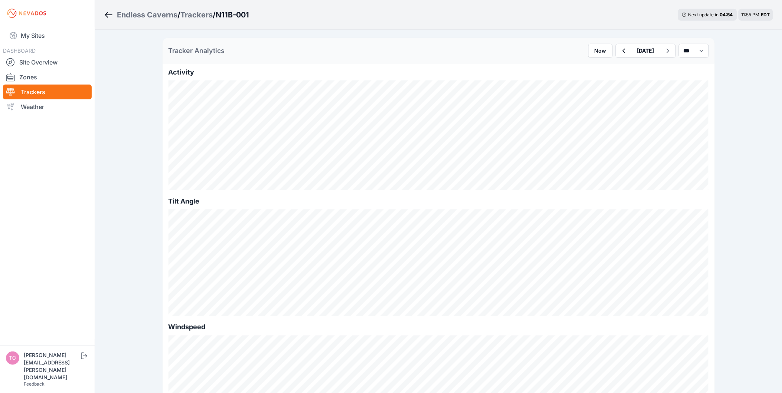
scroll to position [124, 0]
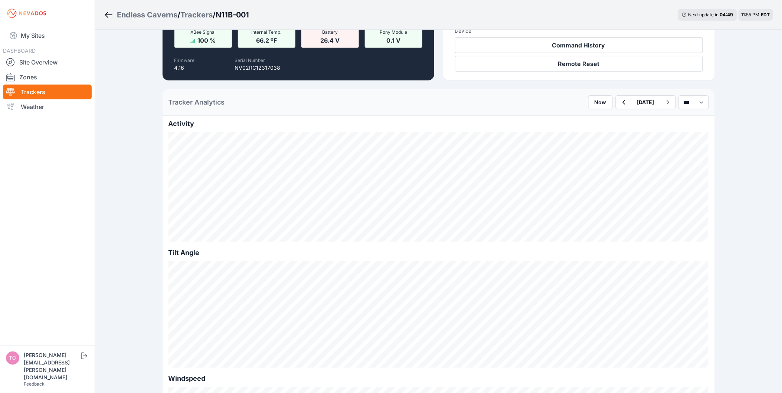
click at [616, 105] on button "button" at bounding box center [623, 102] width 15 height 13
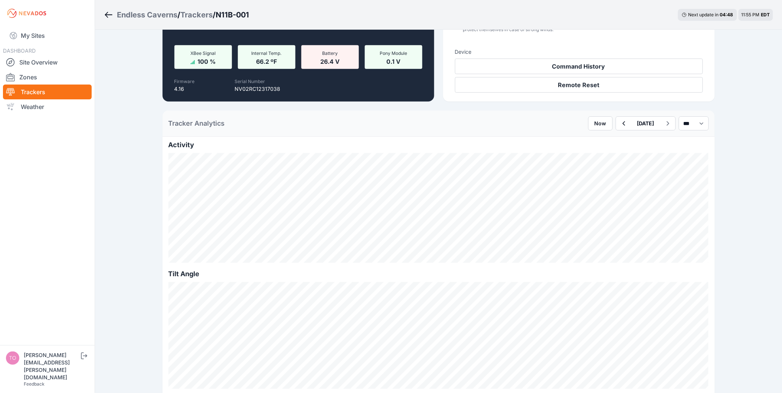
scroll to position [124, 0]
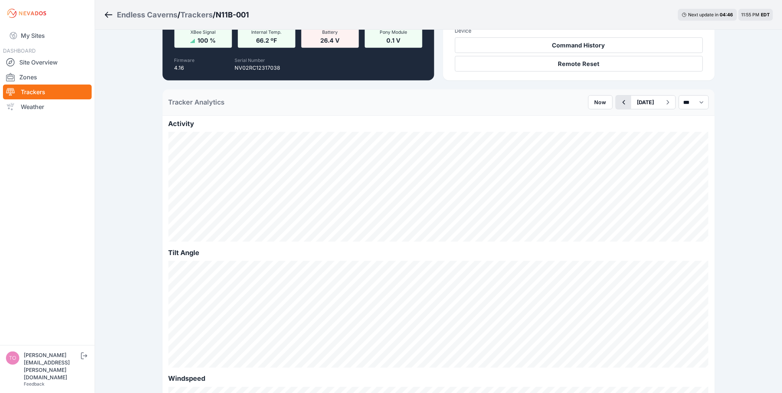
click at [619, 106] on icon "button" at bounding box center [623, 102] width 9 height 9
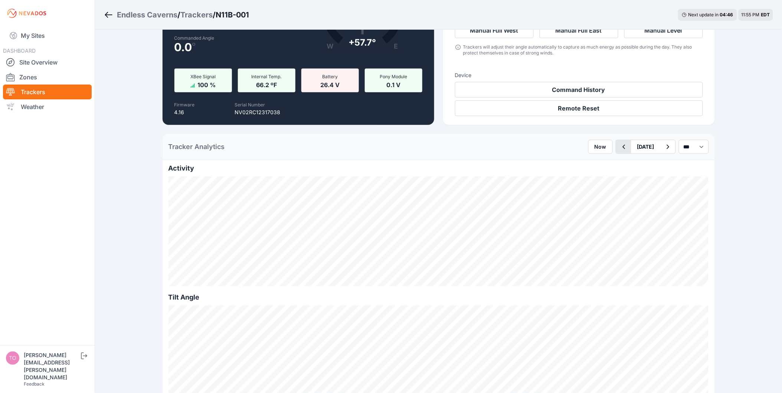
scroll to position [165, 0]
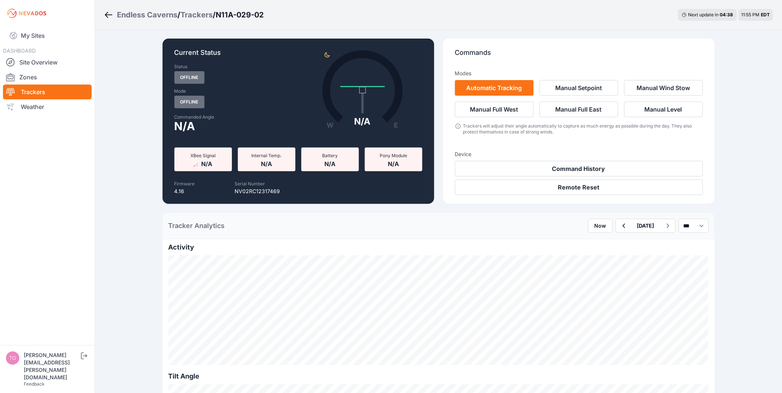
scroll to position [165, 0]
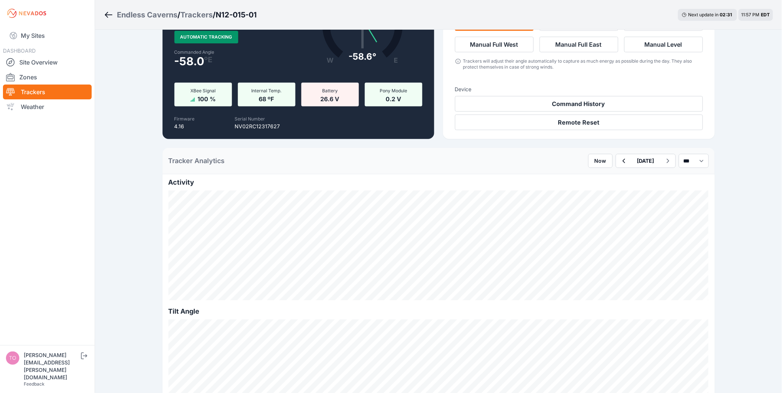
scroll to position [124, 0]
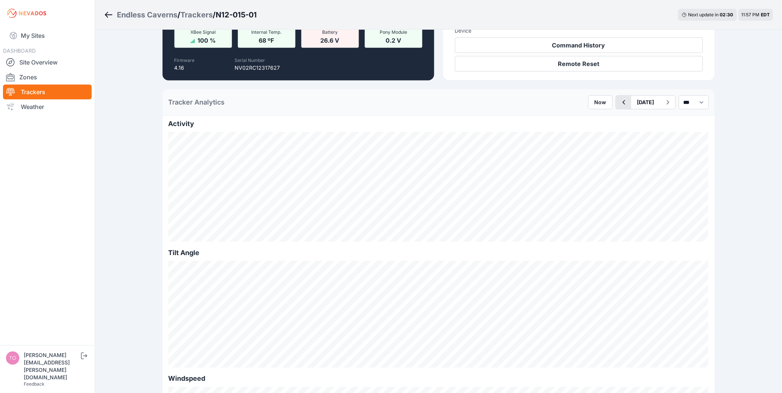
click at [616, 107] on button "button" at bounding box center [623, 102] width 15 height 13
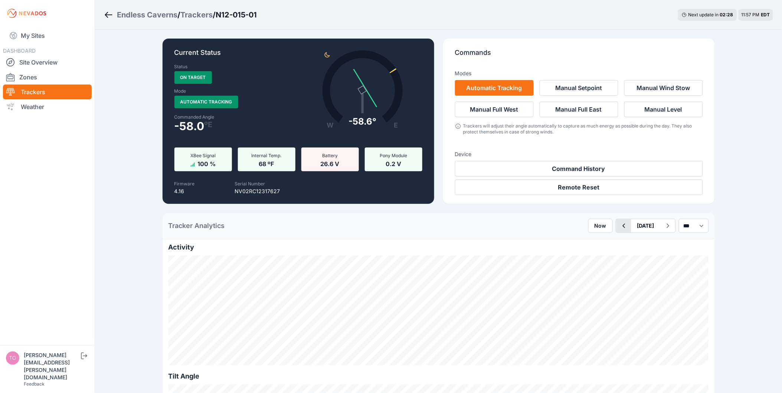
click at [607, 107] on button "Manual Full East" at bounding box center [578, 110] width 79 height 16
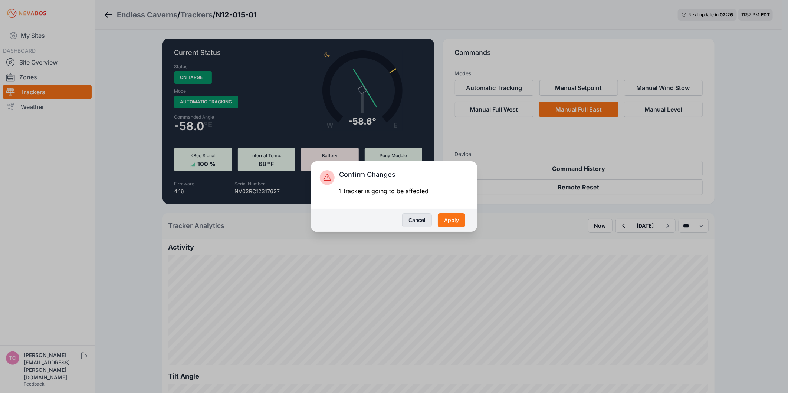
click at [413, 222] on button "Cancel" at bounding box center [417, 220] width 30 height 14
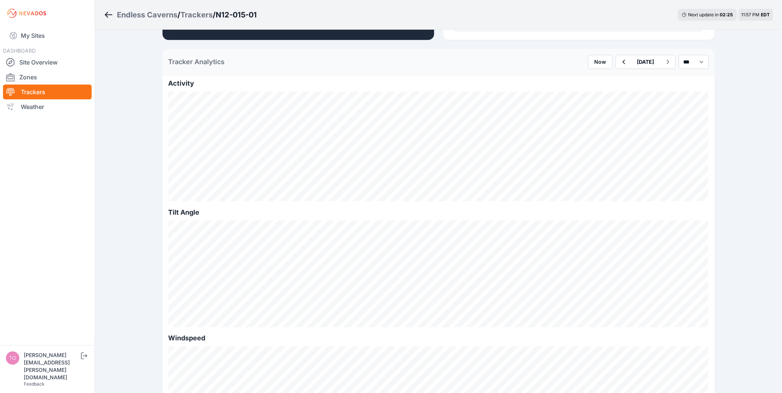
scroll to position [165, 0]
click at [619, 62] on icon "button" at bounding box center [623, 61] width 9 height 9
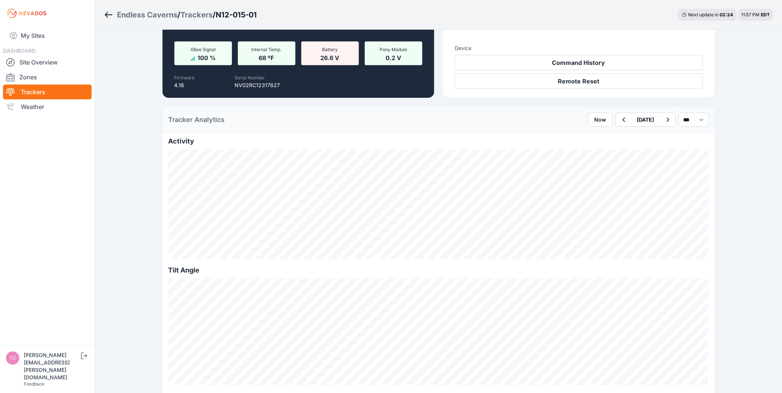
scroll to position [124, 0]
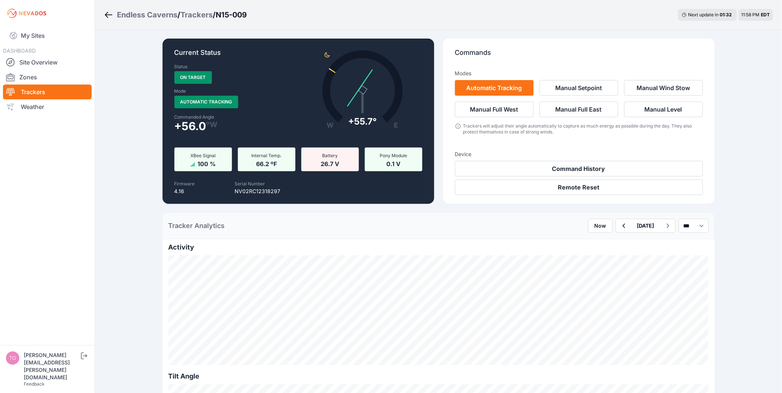
scroll to position [124, 0]
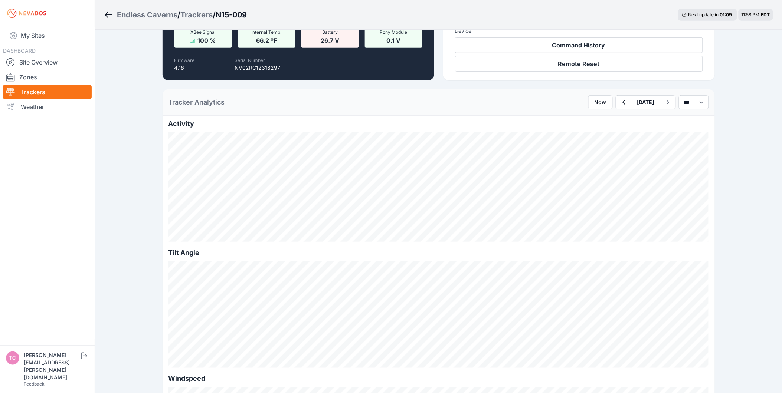
click at [109, 12] on icon "Breadcrumb" at bounding box center [108, 14] width 9 height 9
